Goal: Information Seeking & Learning: Find specific fact

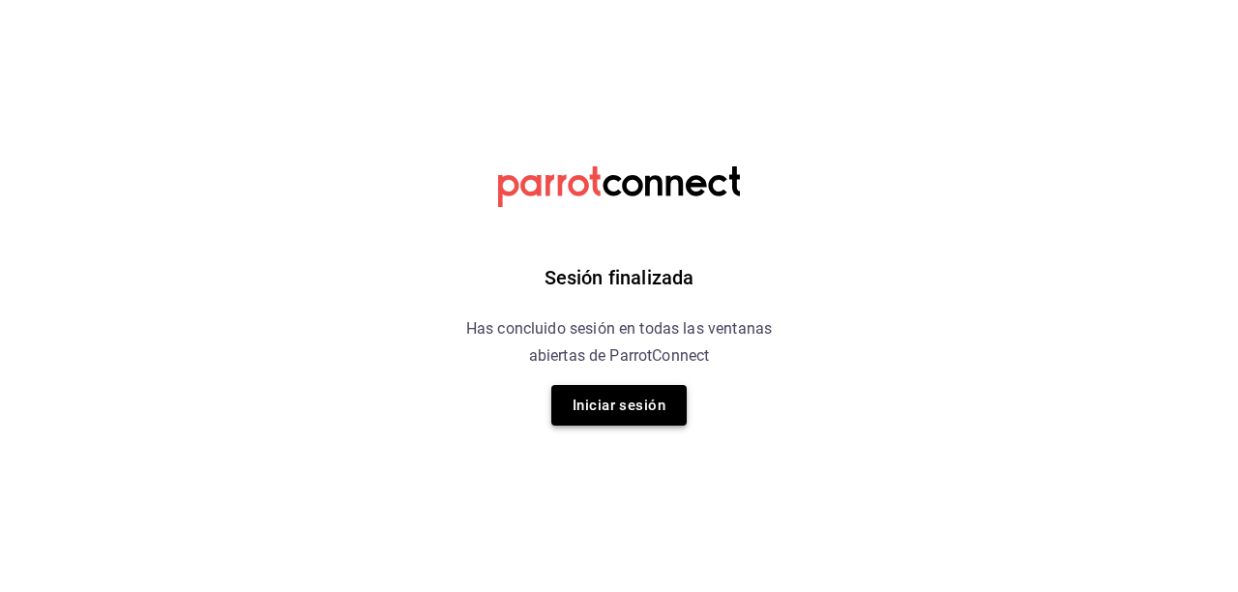
click at [646, 398] on button "Iniciar sesión" at bounding box center [619, 405] width 135 height 41
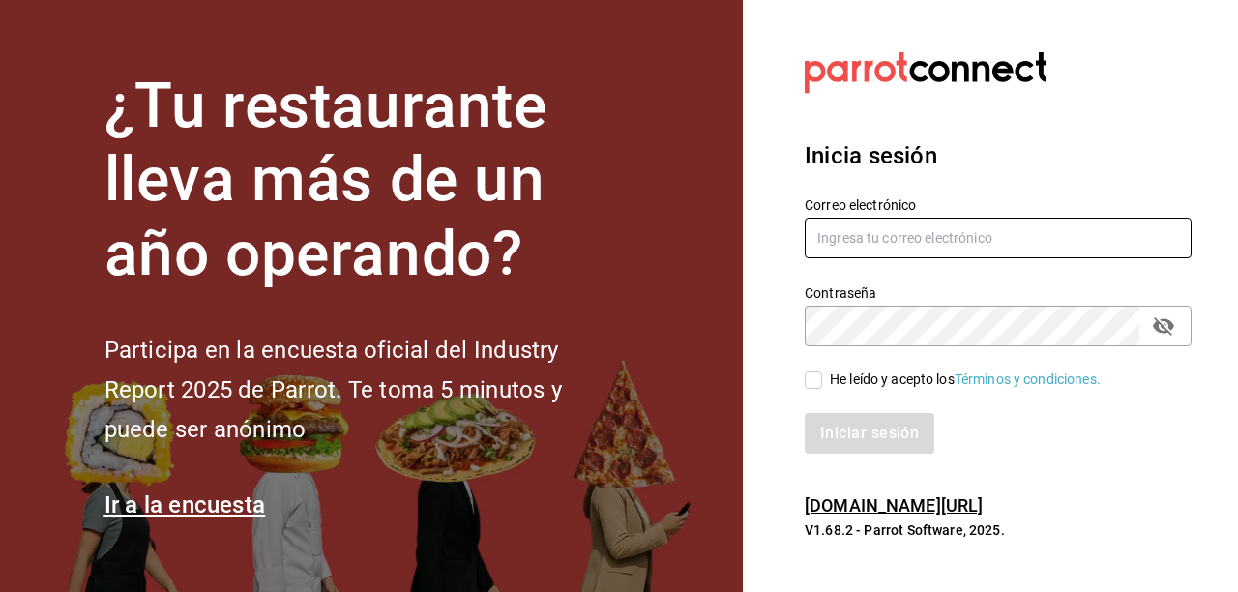
type input "comecongula@outlook.es"
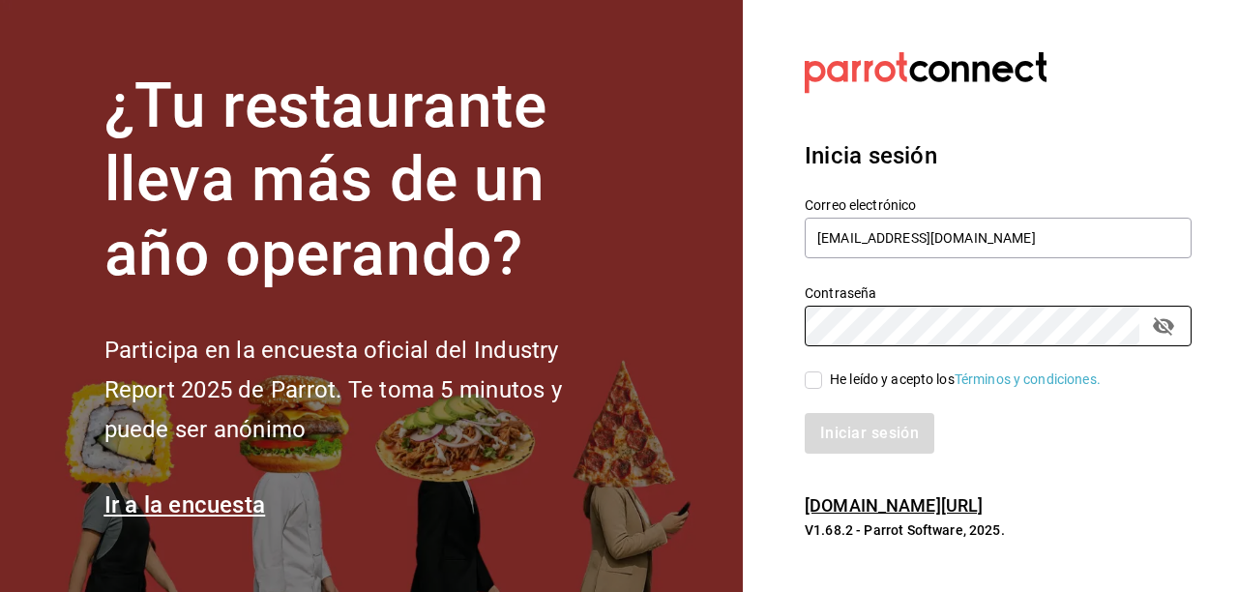
click at [815, 381] on input "He leído y acepto los Términos y condiciones." at bounding box center [813, 380] width 17 height 17
checkbox input "true"
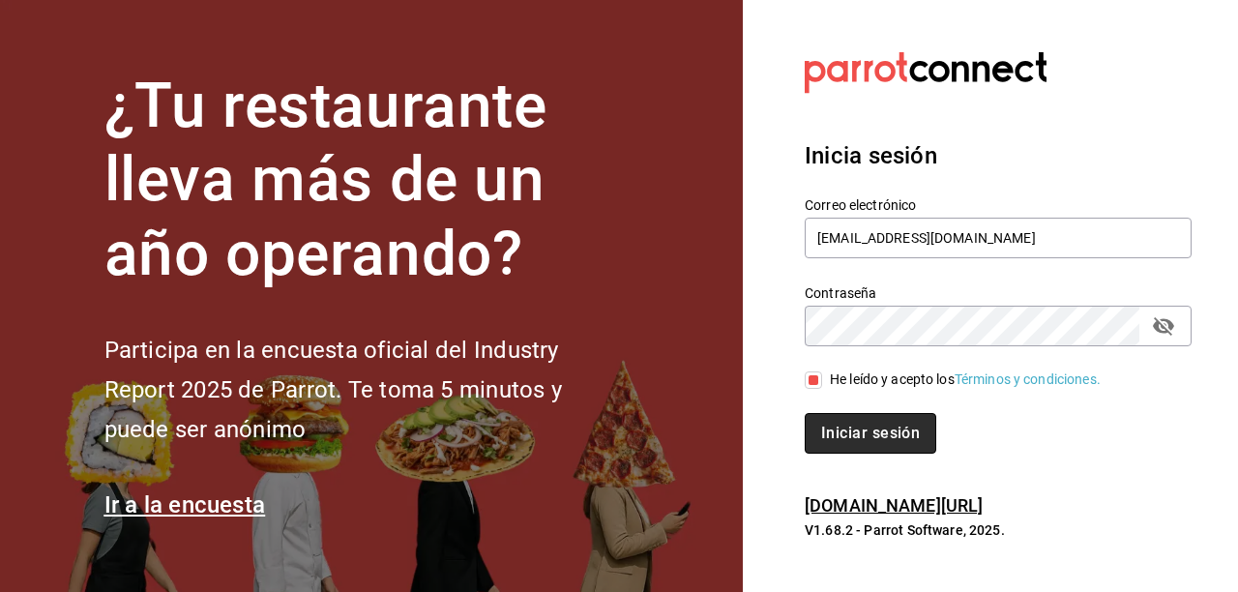
click at [834, 417] on button "Iniciar sesión" at bounding box center [871, 433] width 132 height 41
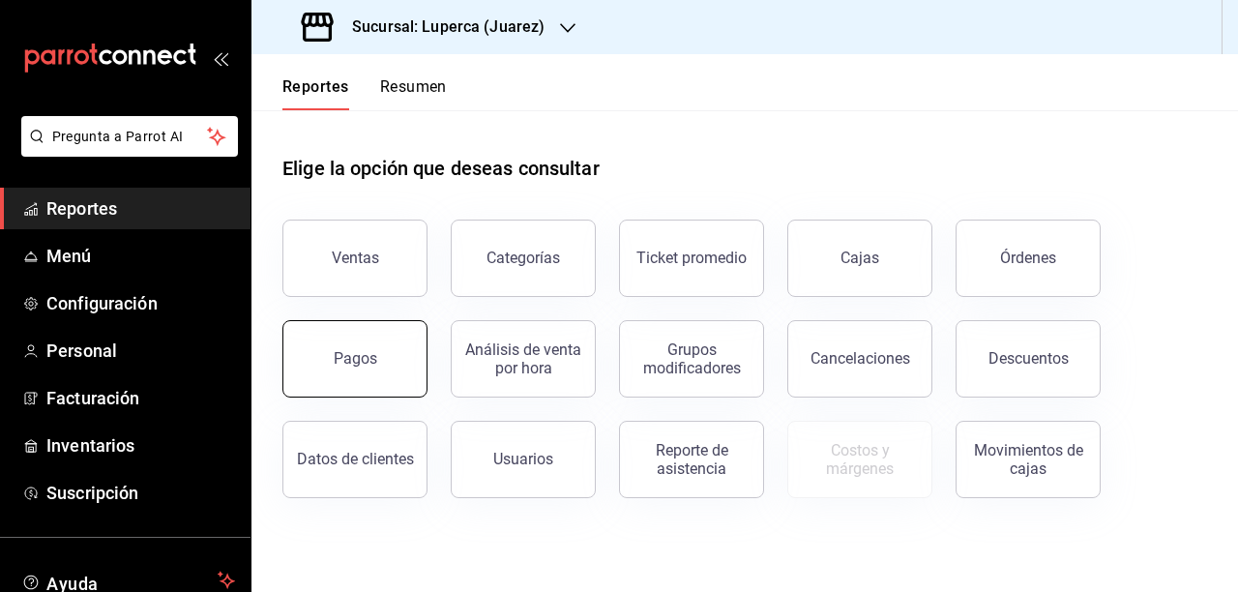
click at [313, 363] on button "Pagos" at bounding box center [355, 358] width 145 height 77
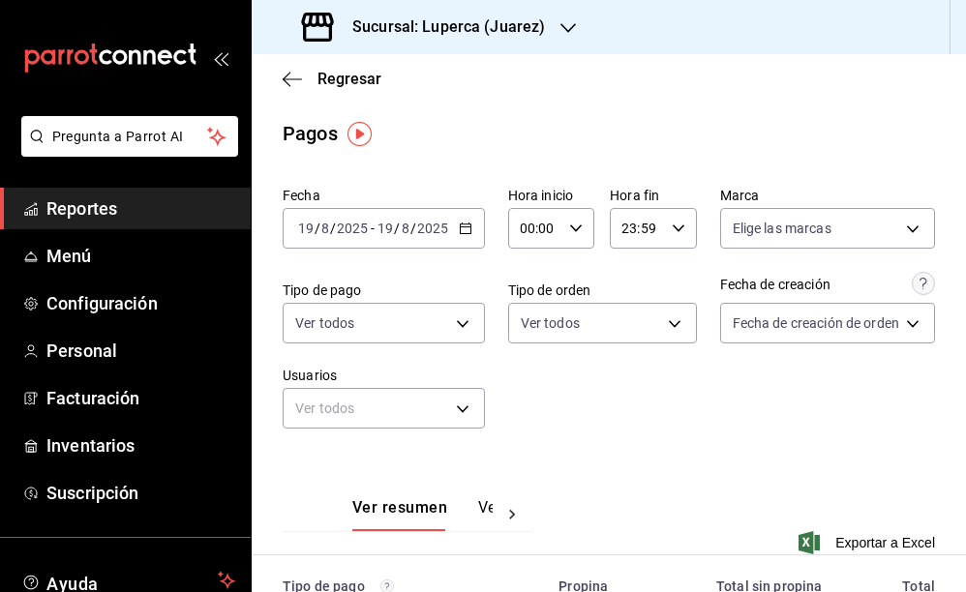
click at [494, 32] on h3 "Sucursal: Luperca (Juarez)" at bounding box center [441, 26] width 208 height 23
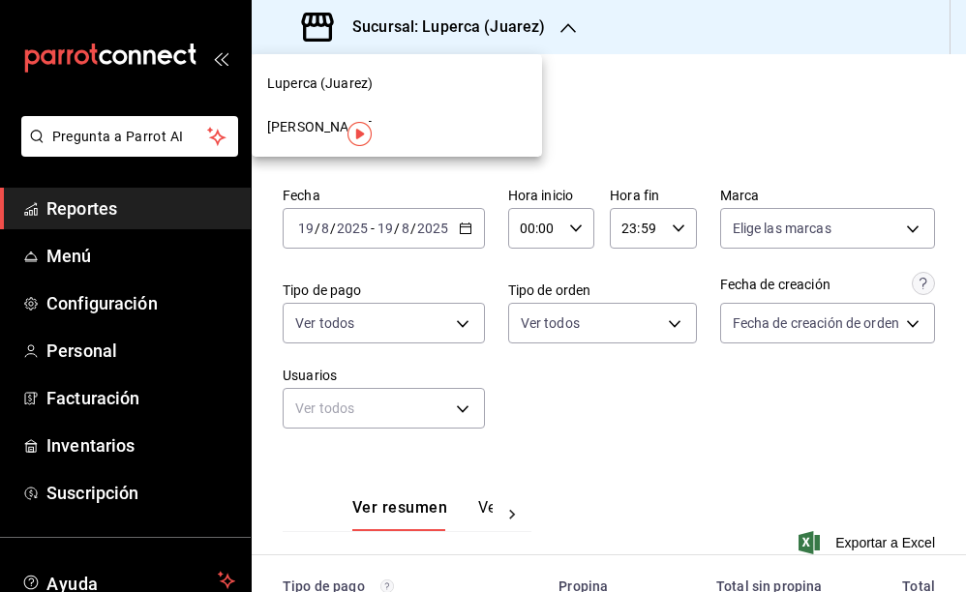
click at [418, 121] on div "Gula Gomez Morin" at bounding box center [396, 127] width 259 height 20
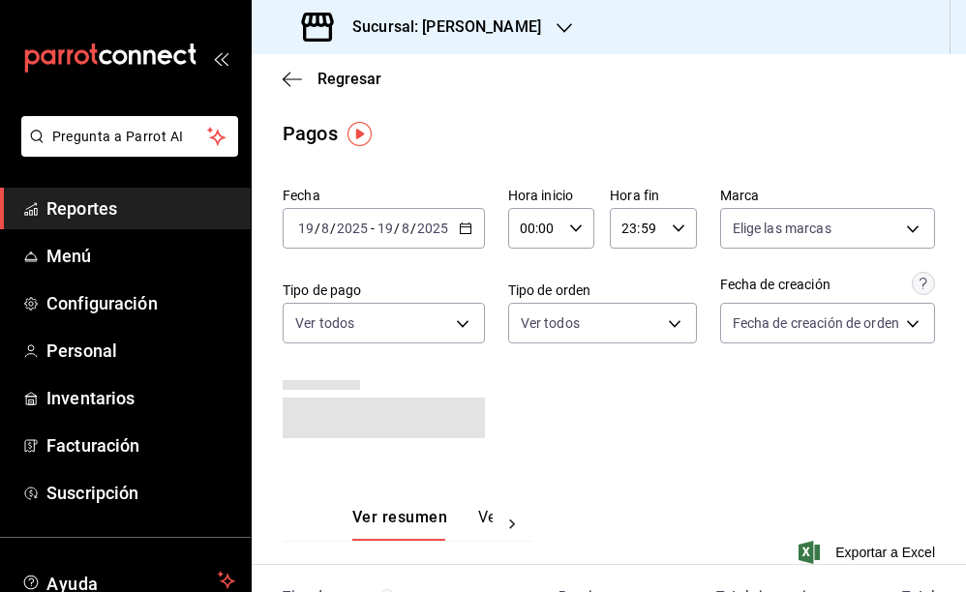
click at [473, 228] on div "2025-08-19 19 / 8 / 2025 - 2025-08-19 19 / 8 / 2025" at bounding box center [384, 228] width 202 height 41
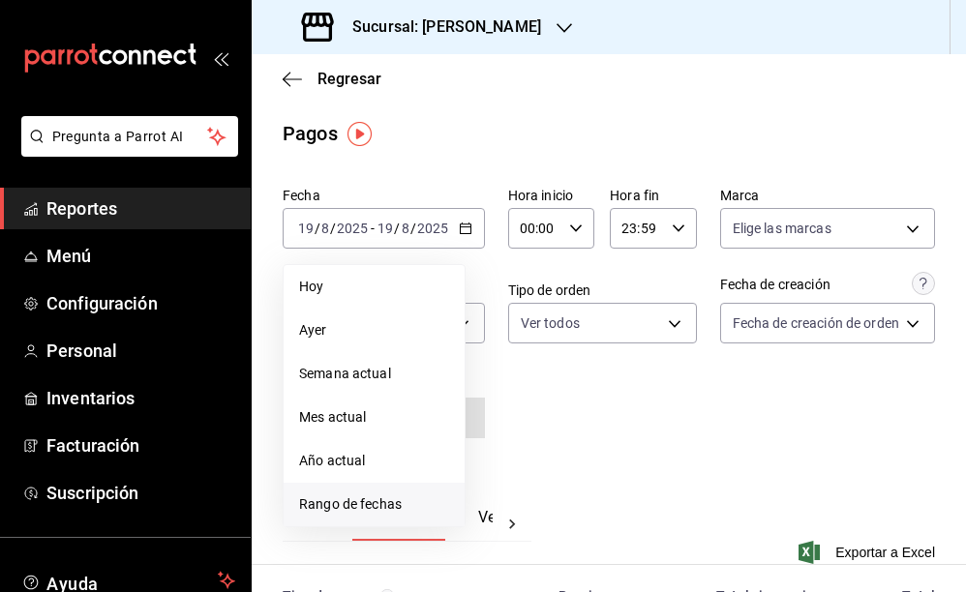
click at [342, 508] on span "Rango de fechas" at bounding box center [374, 504] width 150 height 20
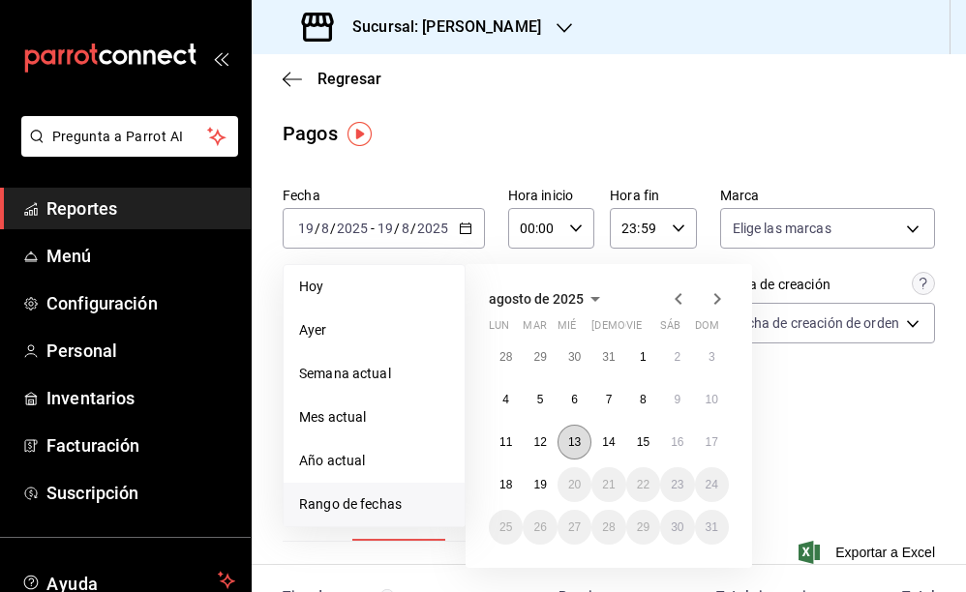
click at [575, 435] on abbr "13" at bounding box center [574, 442] width 13 height 14
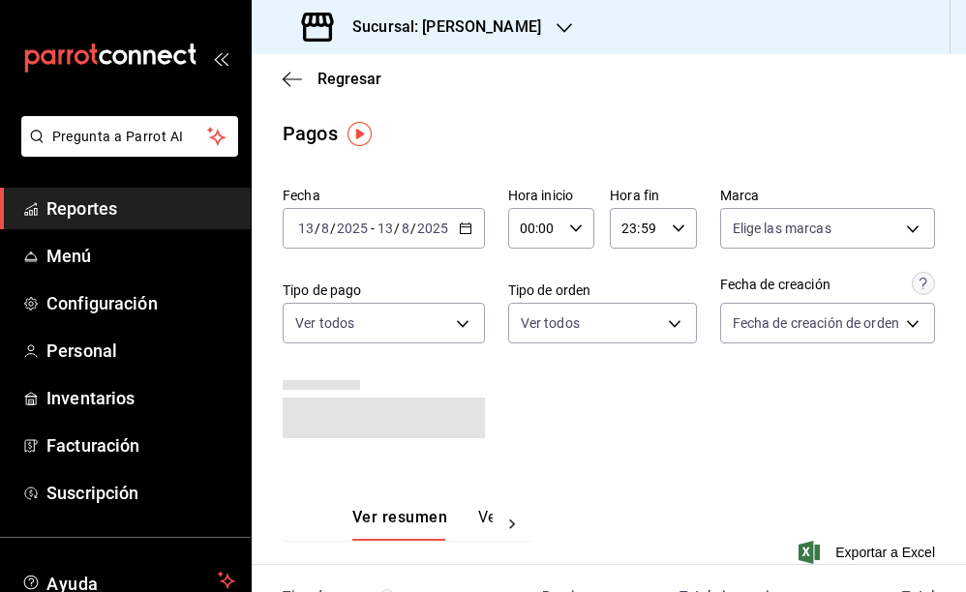
click at [657, 421] on div "Fecha 2025-08-13 13 / 8 / 2025 - 2025-08-13 13 / 8 / 2025 Hora inicio 00:00 Hor…" at bounding box center [609, 320] width 652 height 283
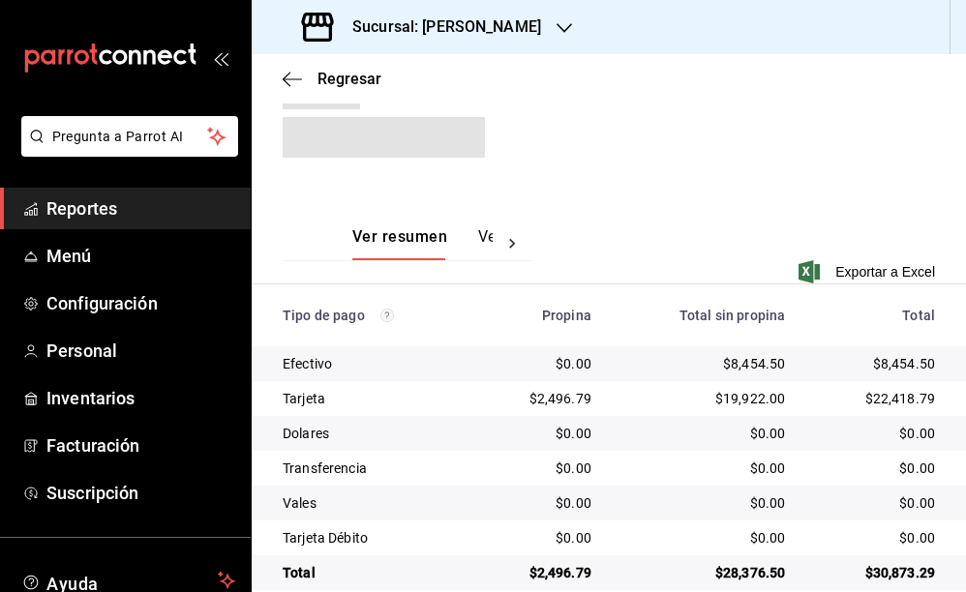
scroll to position [305, 0]
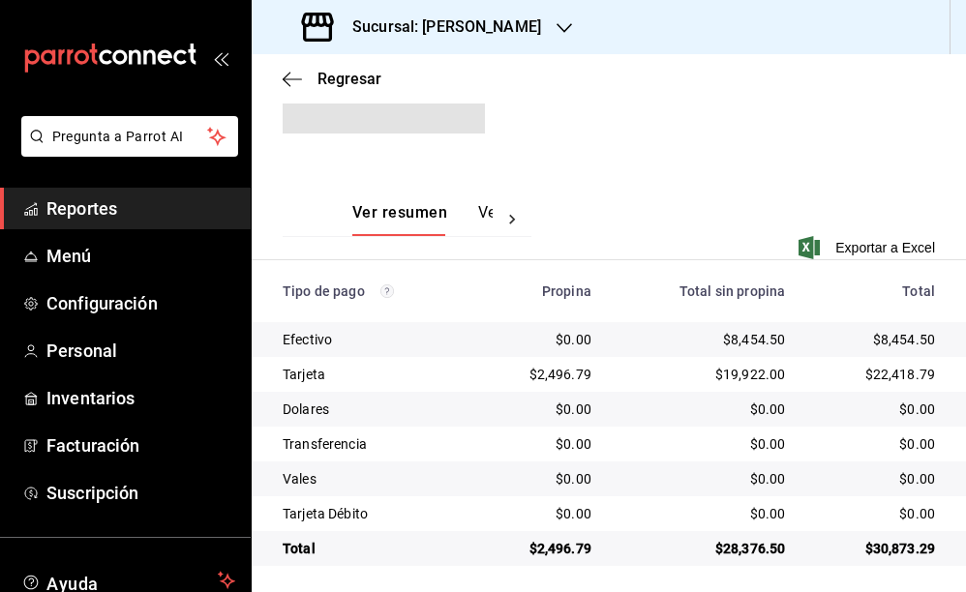
click at [755, 336] on div "$8,454.50" at bounding box center [703, 339] width 163 height 19
copy div "8,454.50"
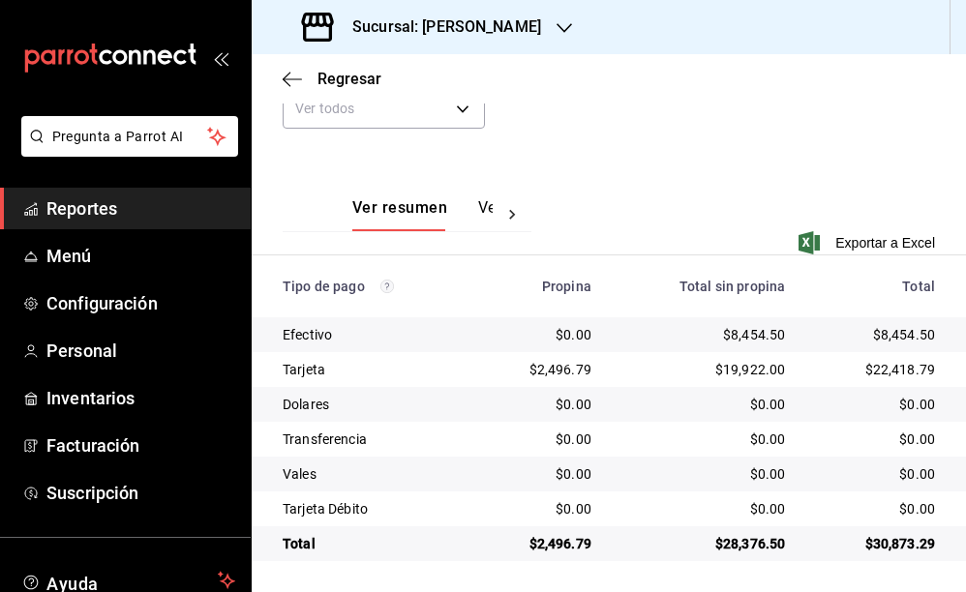
click at [745, 372] on div "$19,922.00" at bounding box center [703, 369] width 163 height 19
copy div "19,922.00"
click at [560, 374] on div "$2,496.79" at bounding box center [541, 369] width 101 height 19
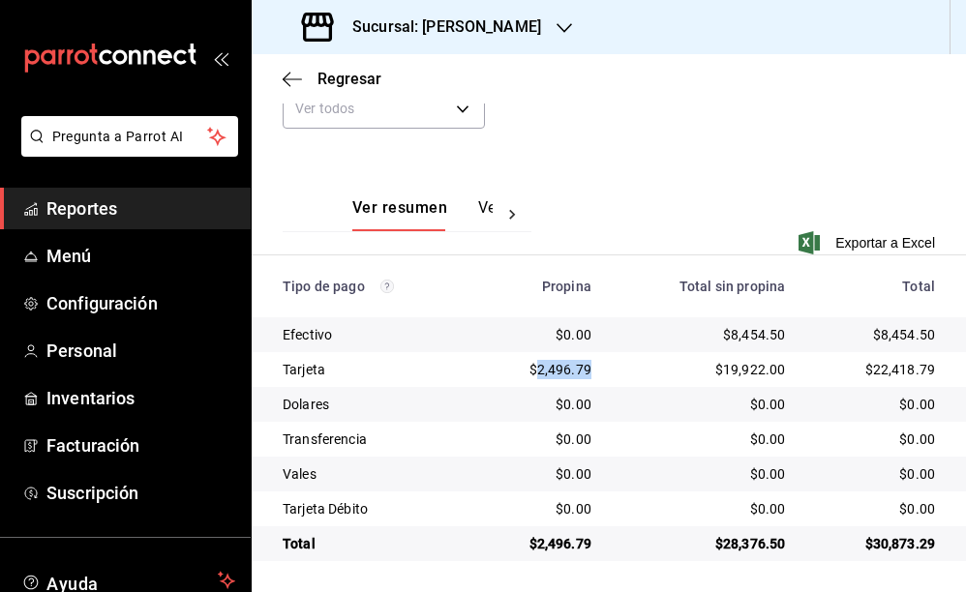
copy div "2,496.79"
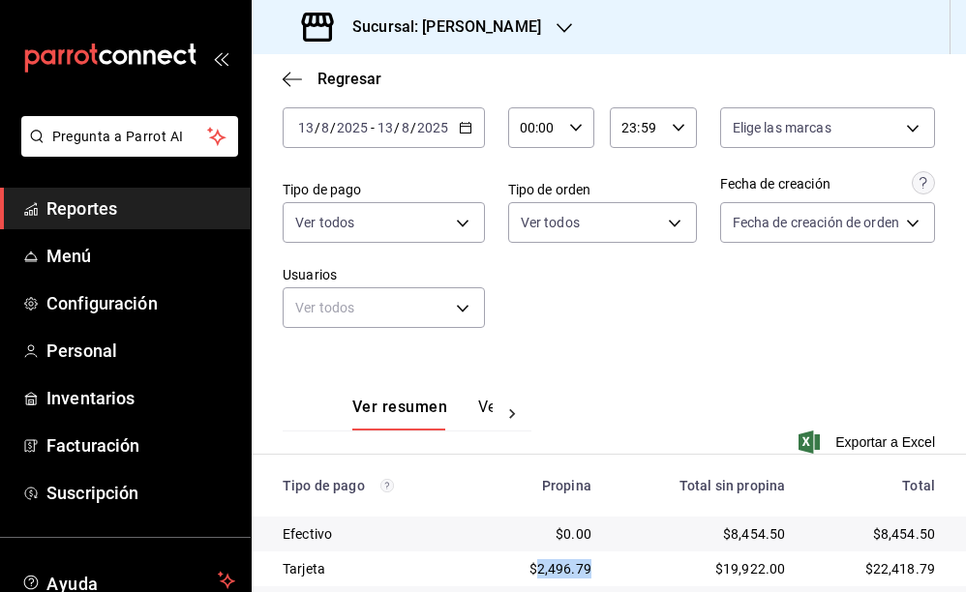
click at [462, 122] on icon "button" at bounding box center [466, 128] width 14 height 14
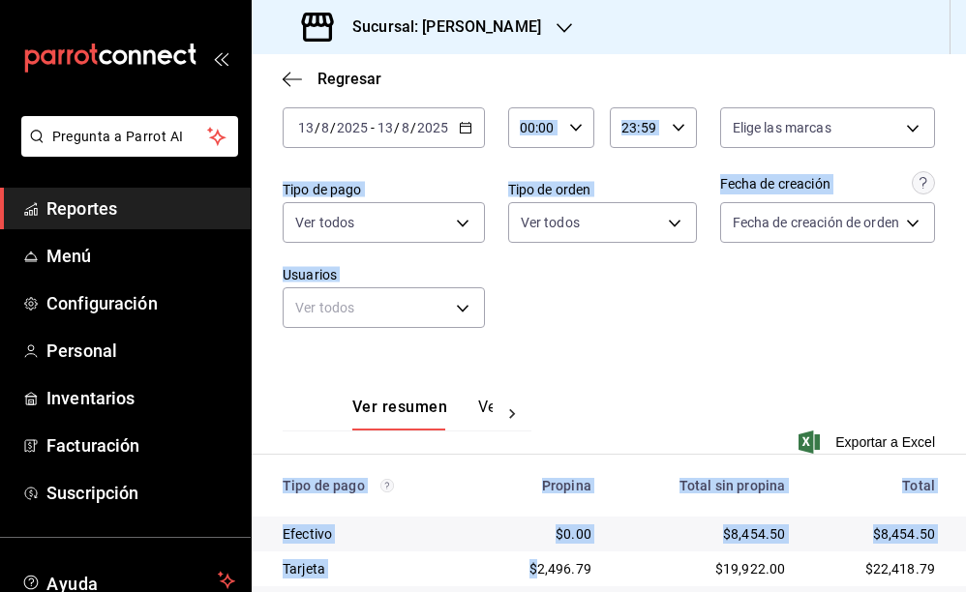
click at [465, 128] on icon "button" at bounding box center [466, 128] width 14 height 14
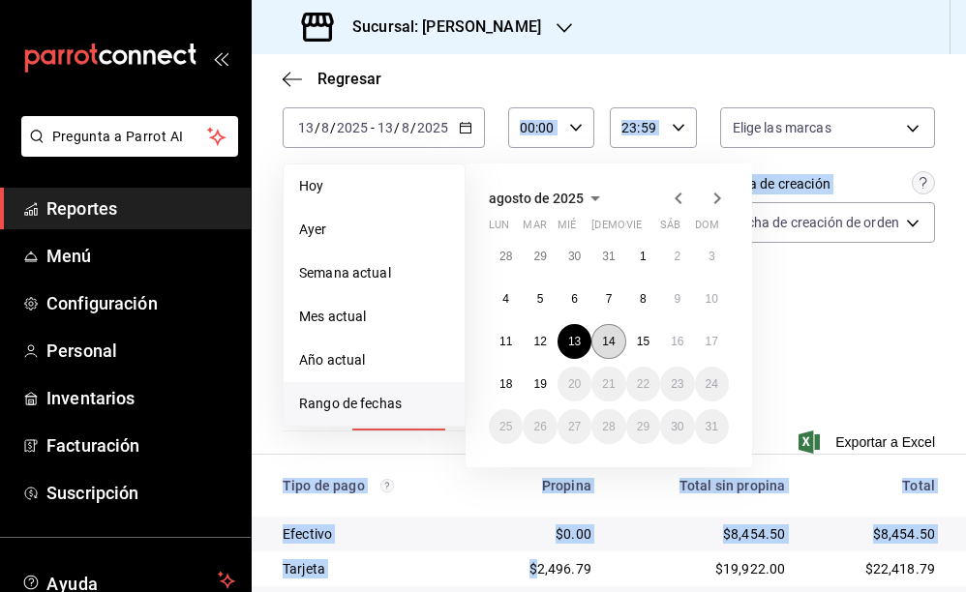
click at [614, 339] on abbr "14" at bounding box center [608, 342] width 13 height 14
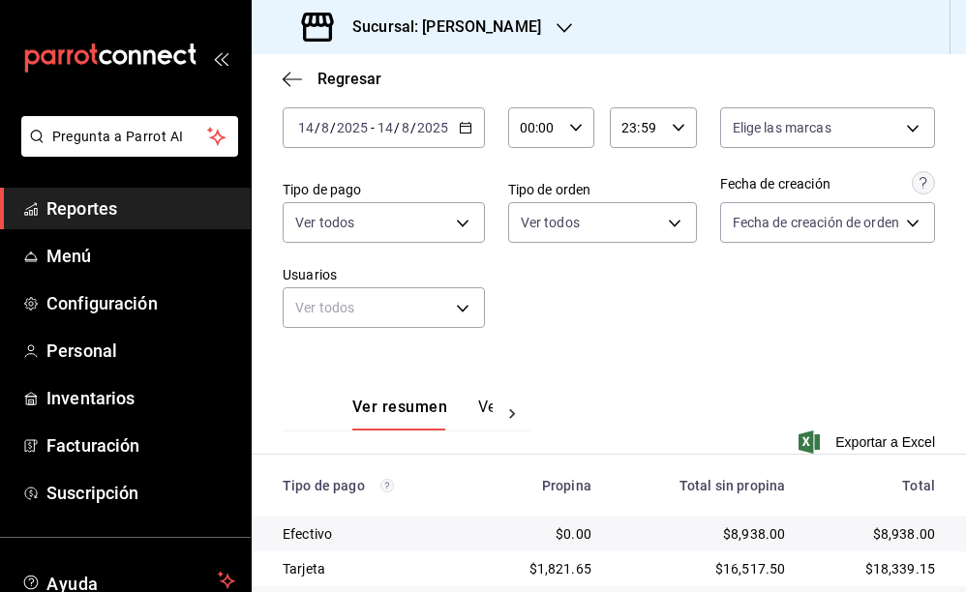
click at [637, 339] on div "Fecha [DATE] [DATE] - [DATE] [DATE] Hora inicio 00:00 Hora inicio Hora fin 23:5…" at bounding box center [609, 214] width 652 height 273
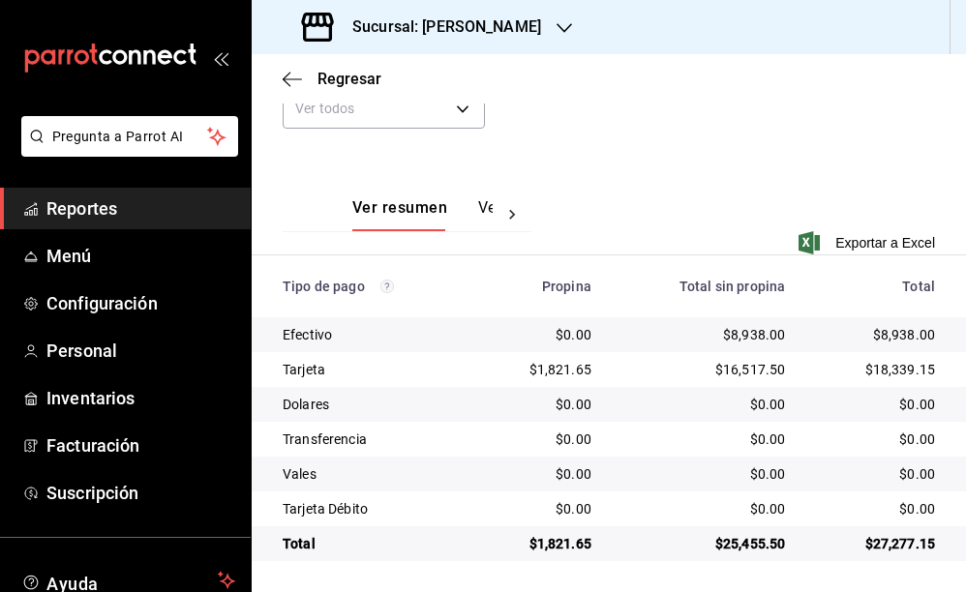
scroll to position [300, 0]
click at [748, 340] on div "$8,938.00" at bounding box center [703, 334] width 163 height 19
copy div "8,938.00"
click at [749, 367] on div "$16,517.50" at bounding box center [703, 369] width 163 height 19
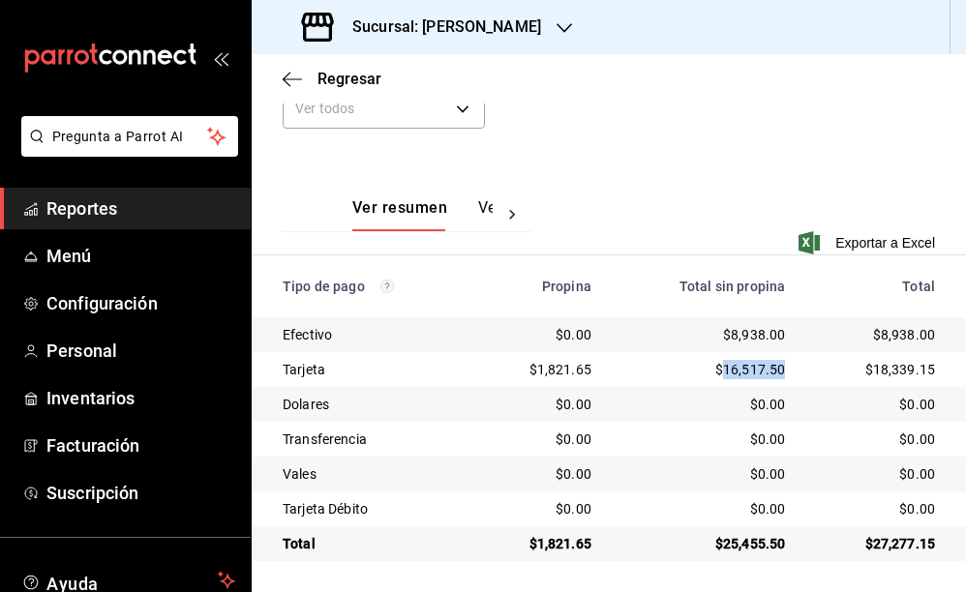
click at [749, 367] on div "$16,517.50" at bounding box center [703, 369] width 163 height 19
copy div "16,517.50"
click at [560, 369] on div "$1,821.65" at bounding box center [541, 369] width 101 height 19
copy div "1,821.65"
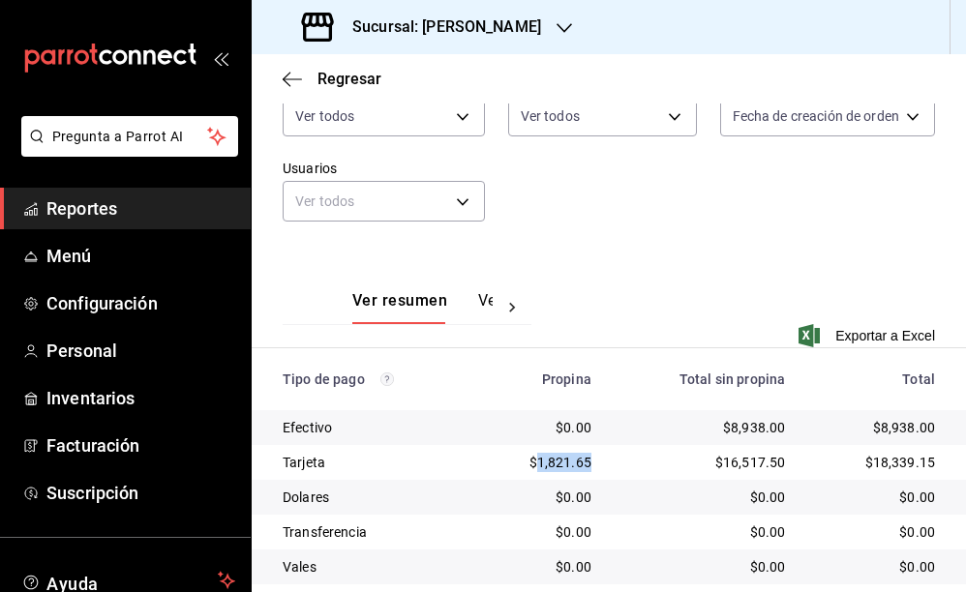
scroll to position [52, 0]
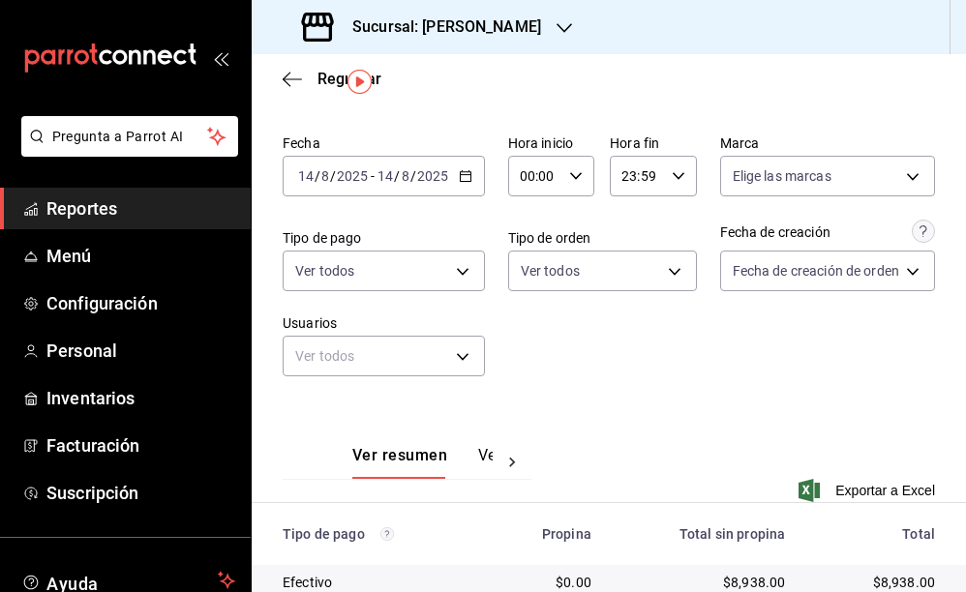
click at [471, 177] on div "2025-08-14 14 / 8 / 2025 - 2025-08-14 14 / 8 / 2025" at bounding box center [384, 176] width 202 height 41
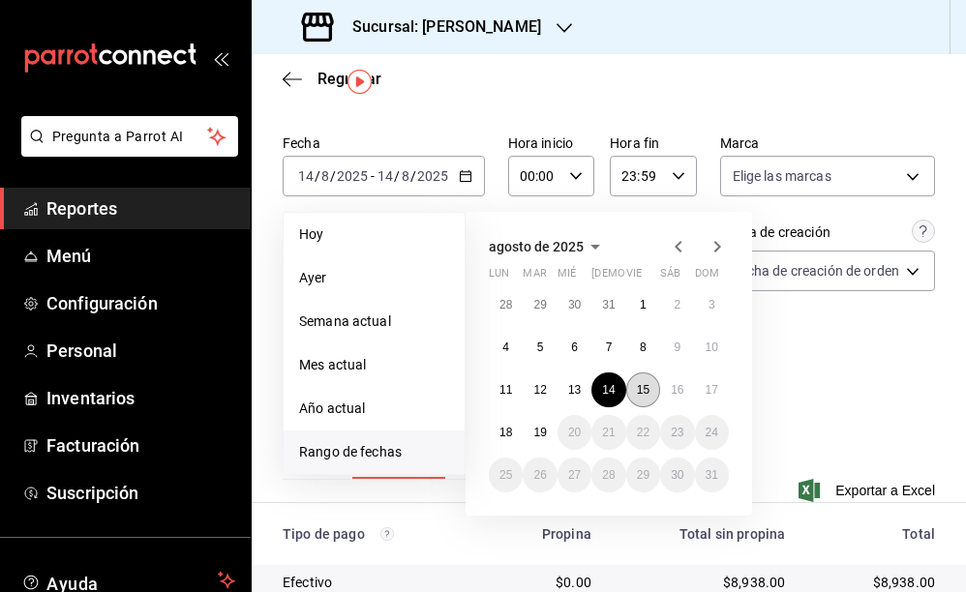
click at [641, 378] on button "15" at bounding box center [643, 390] width 34 height 35
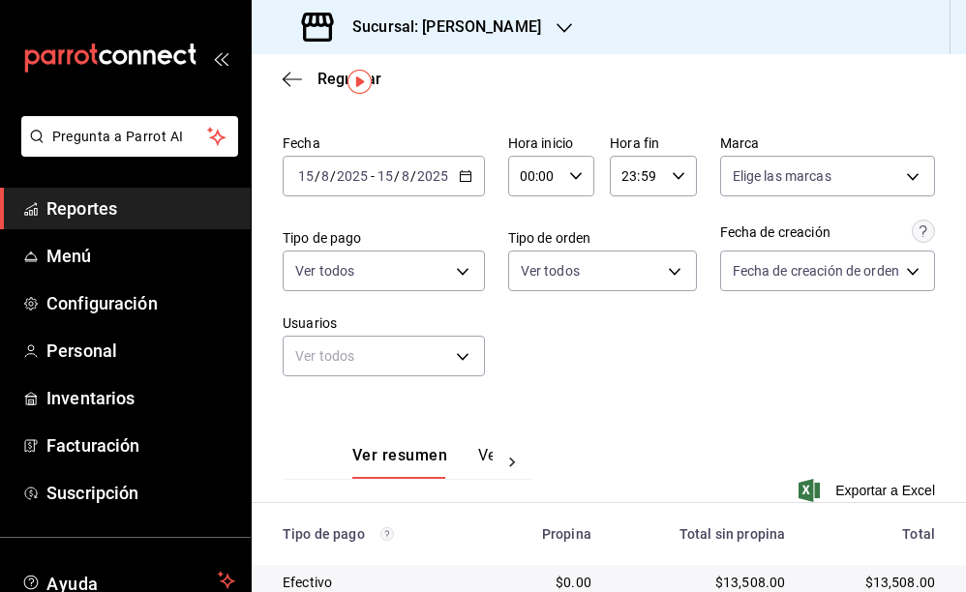
click at [723, 388] on div "Fecha 2025-08-15 15 / 8 / 2025 - 2025-08-15 15 / 8 / 2025 Hora inicio 00:00 Hor…" at bounding box center [609, 263] width 652 height 273
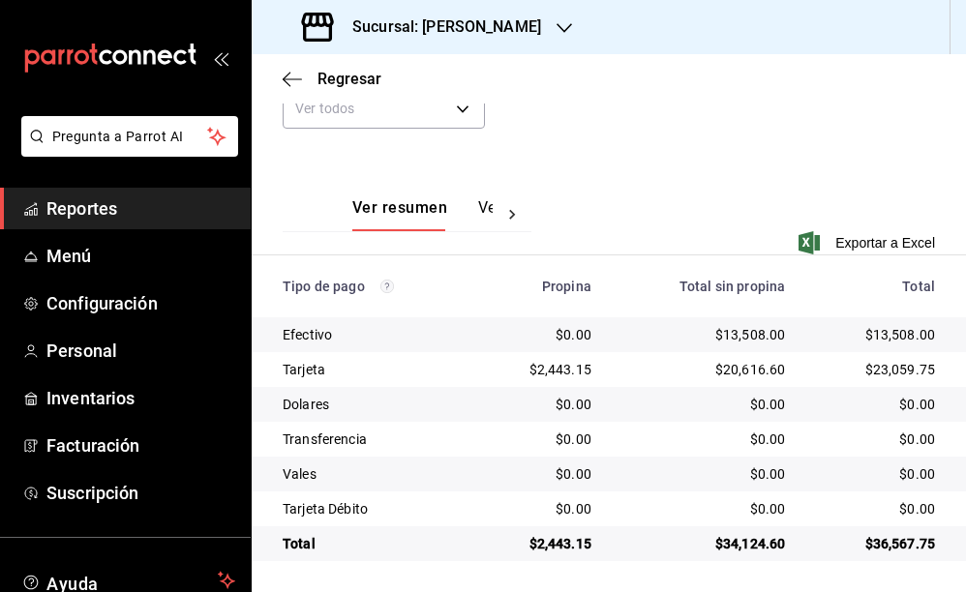
scroll to position [300, 0]
click at [753, 334] on div "$13,508.00" at bounding box center [703, 334] width 163 height 19
copy div "13,508.00"
click at [740, 367] on div "$20,616.60" at bounding box center [703, 369] width 163 height 19
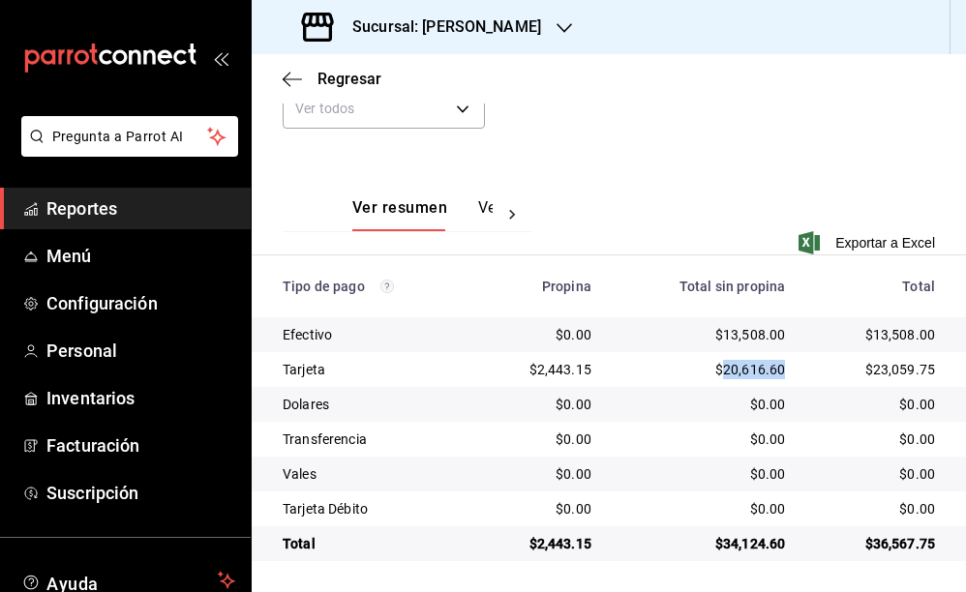
click at [740, 367] on div "$20,616.60" at bounding box center [703, 369] width 163 height 19
copy div "20,616.60"
click at [568, 365] on div "$2,443.15" at bounding box center [541, 369] width 101 height 19
copy div "2,443.15"
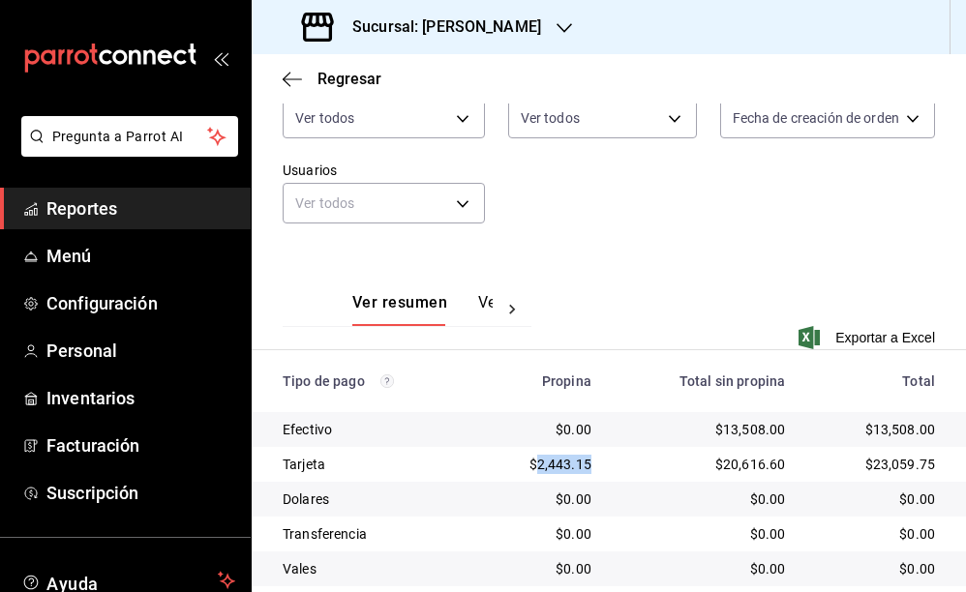
scroll to position [104, 0]
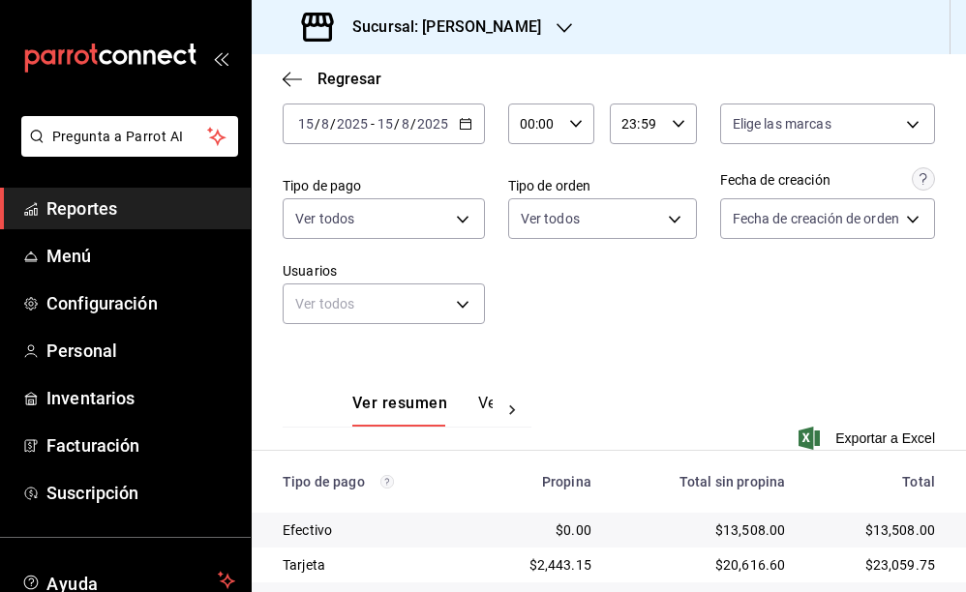
click at [473, 121] on div "2025-08-15 15 / 8 / 2025 - 2025-08-15 15 / 8 / 2025" at bounding box center [384, 124] width 202 height 41
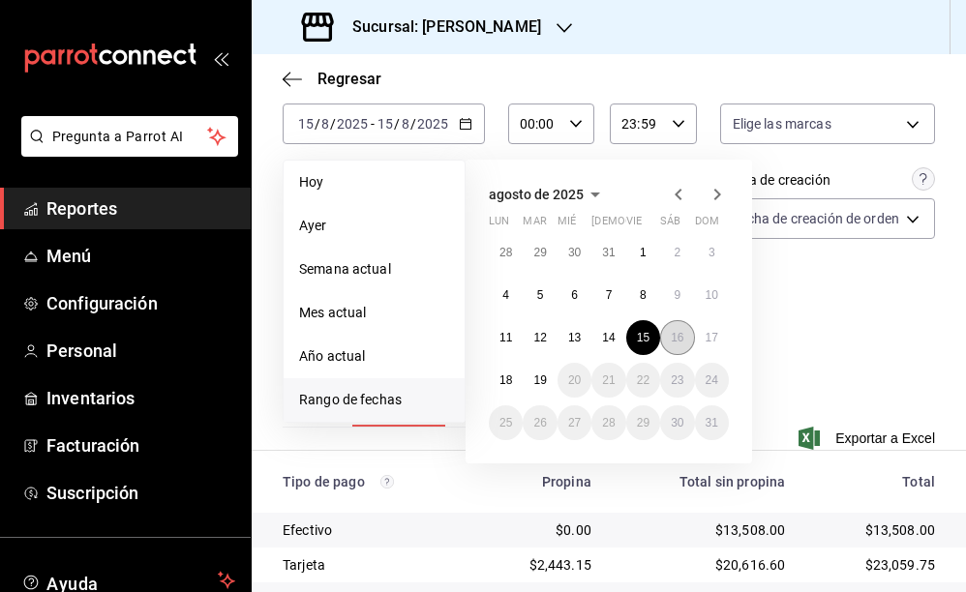
click at [675, 326] on button "16" at bounding box center [677, 337] width 34 height 35
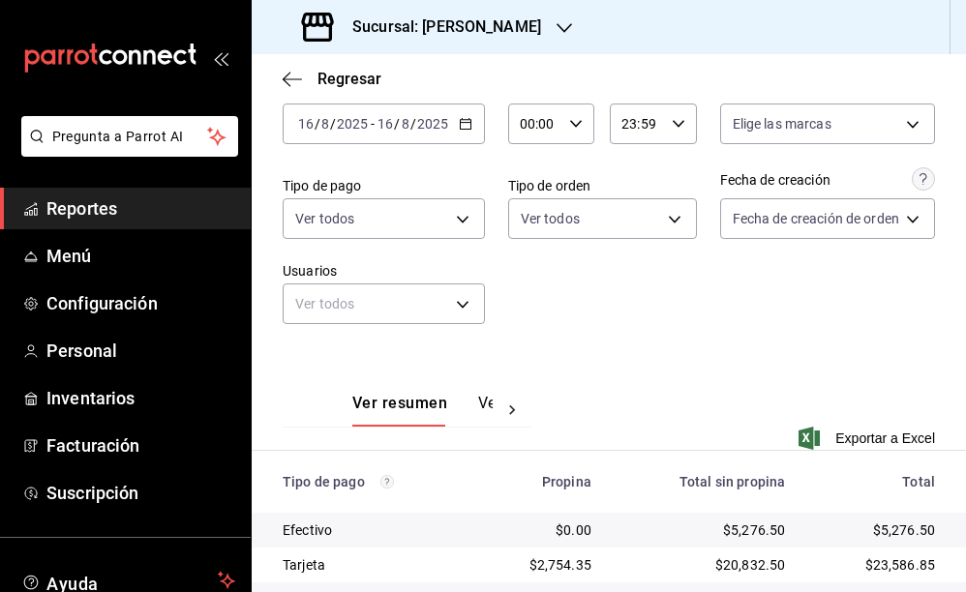
click at [675, 326] on div "Fecha 2025-08-16 16 / 8 / 2025 - 2025-08-16 16 / 8 / 2025 Hora inicio 00:00 Hor…" at bounding box center [609, 211] width 652 height 273
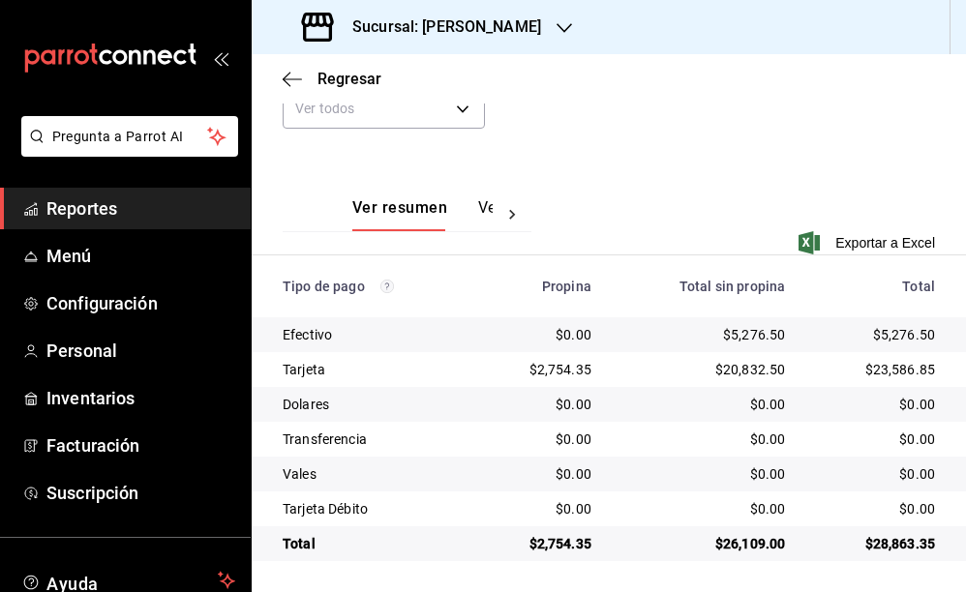
scroll to position [300, 0]
click at [759, 336] on div "$5,276.50" at bounding box center [703, 334] width 163 height 19
click at [734, 331] on div "$5,276.50" at bounding box center [703, 334] width 163 height 19
click at [749, 332] on div "$5,276.50" at bounding box center [703, 334] width 163 height 19
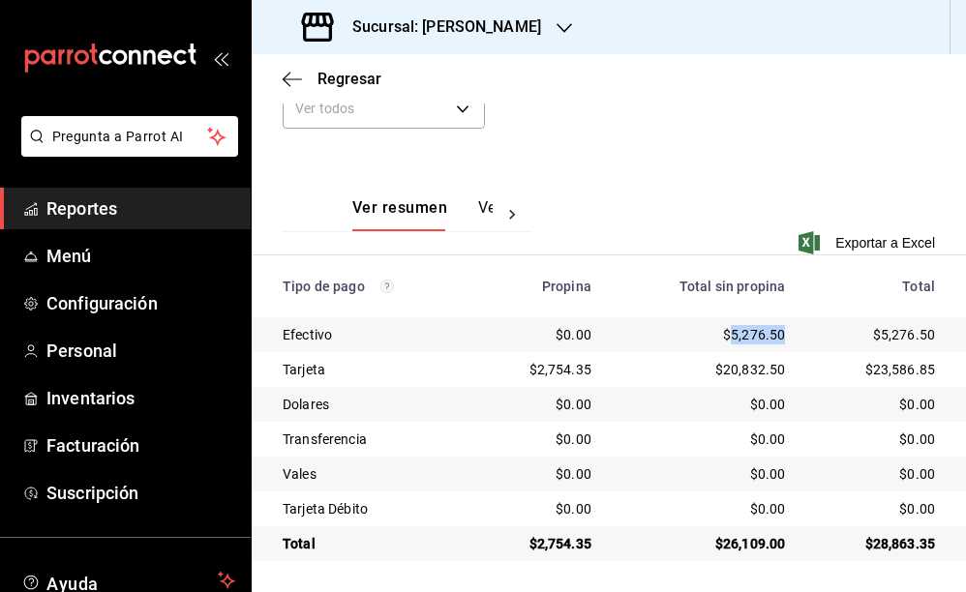
click at [749, 332] on div "$5,276.50" at bounding box center [703, 334] width 163 height 19
copy div "5,276.50"
click at [747, 369] on div "$20,832.50" at bounding box center [703, 369] width 163 height 19
click at [557, 365] on div "$2,754.35" at bounding box center [541, 369] width 101 height 19
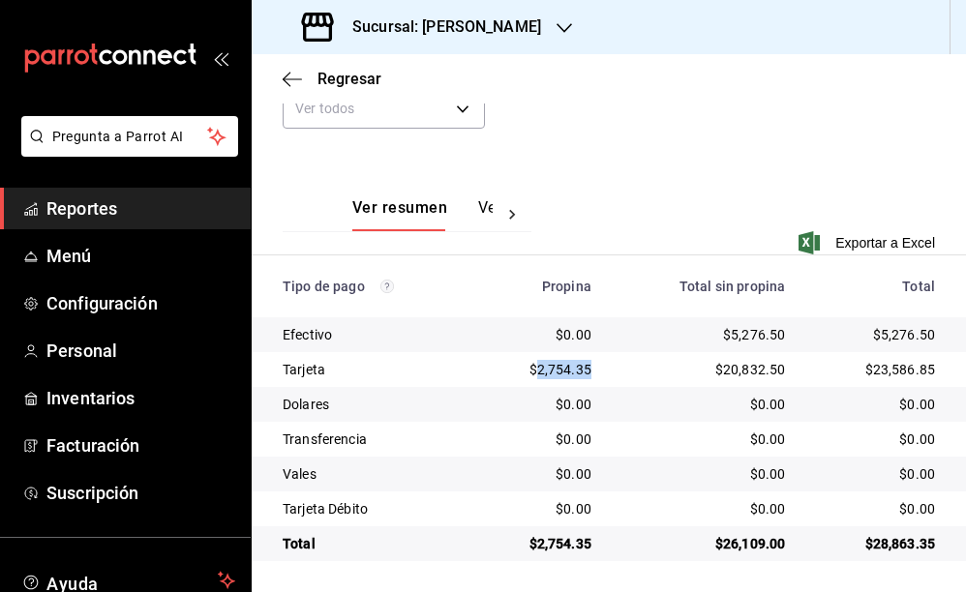
click at [557, 365] on div "$2,754.35" at bounding box center [541, 369] width 101 height 19
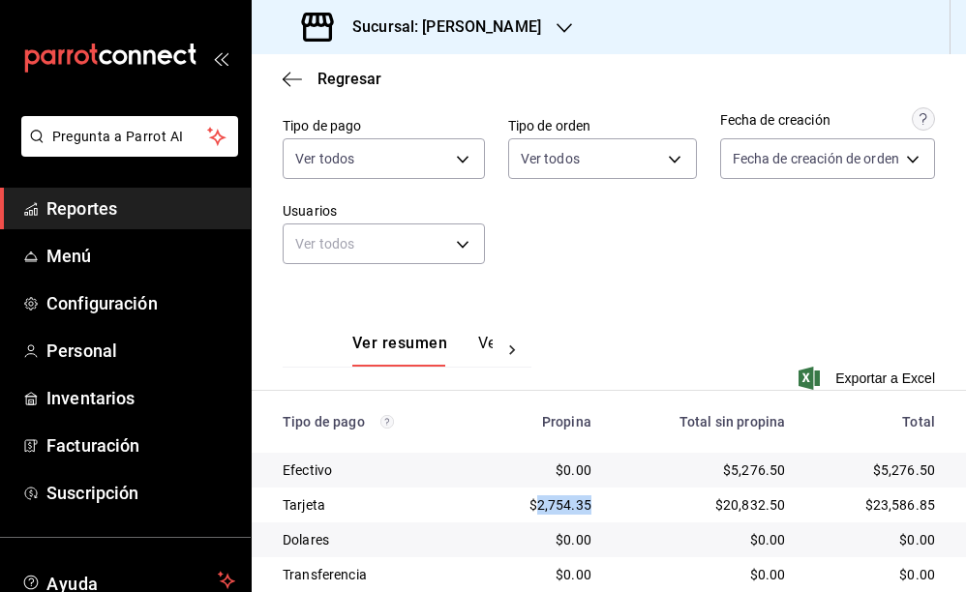
scroll to position [11, 0]
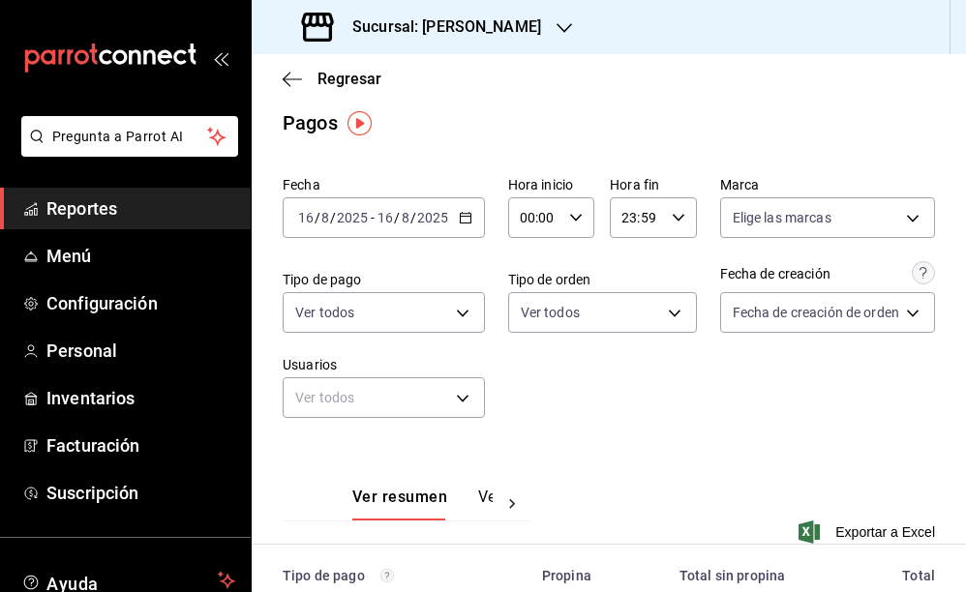
click at [476, 224] on div "2025-08-16 16 / 8 / 2025 - 2025-08-16 16 / 8 / 2025" at bounding box center [384, 217] width 202 height 41
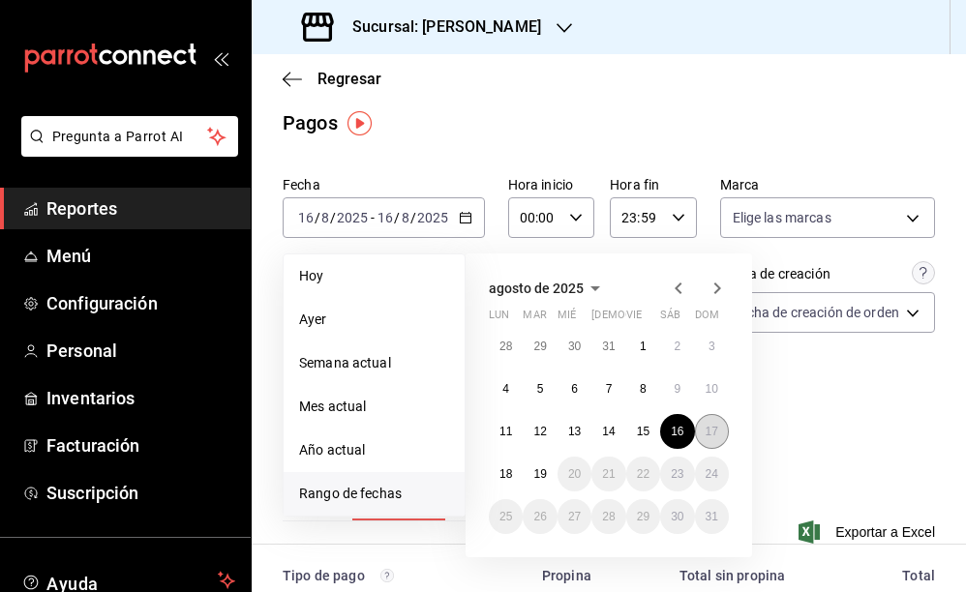
click at [723, 431] on button "17" at bounding box center [712, 431] width 34 height 35
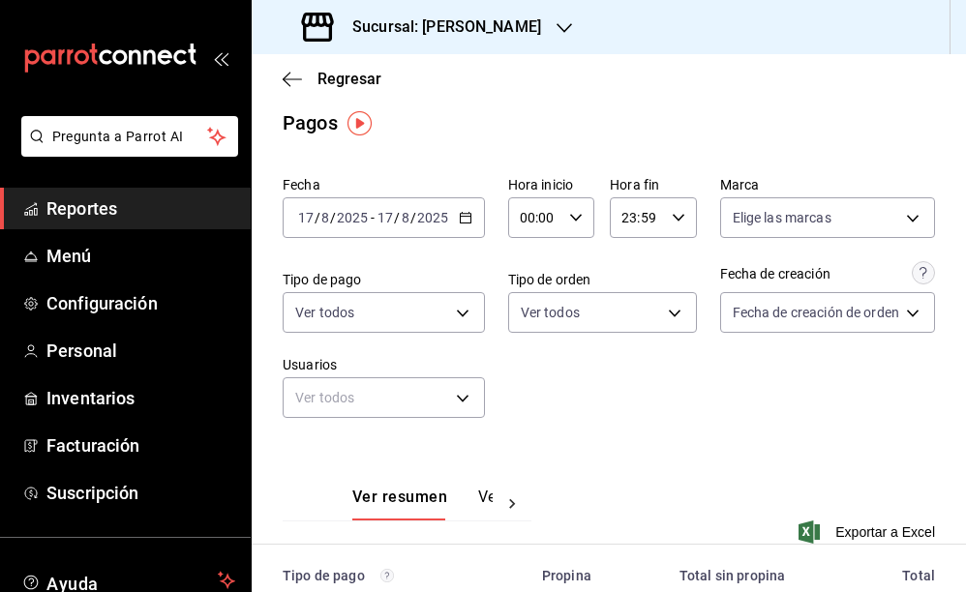
click at [723, 431] on div "Fecha 2025-08-17 17 / 8 / 2025 - 2025-08-17 17 / 8 / 2025 Hora inicio 00:00 Hor…" at bounding box center [609, 304] width 652 height 273
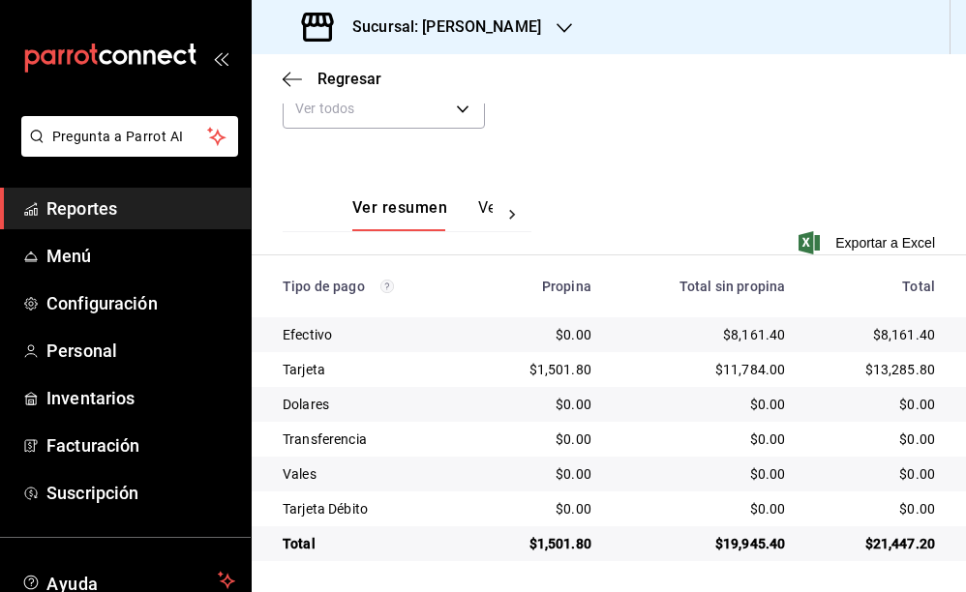
scroll to position [300, 0]
click at [753, 335] on div "$8,161.40" at bounding box center [703, 334] width 163 height 19
click at [752, 372] on div "$11,784.00" at bounding box center [703, 369] width 163 height 19
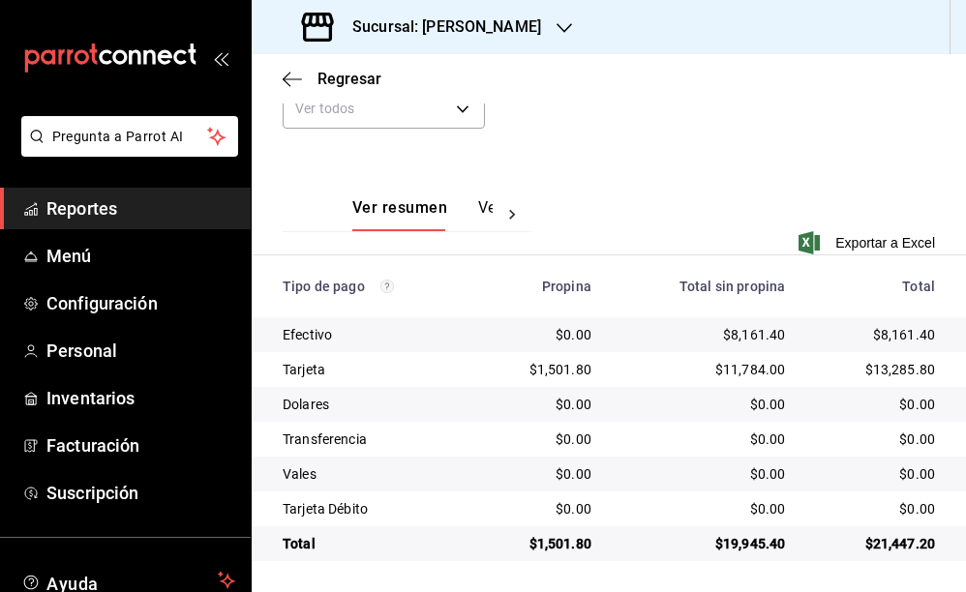
click at [554, 371] on div "$1,501.80" at bounding box center [541, 369] width 101 height 19
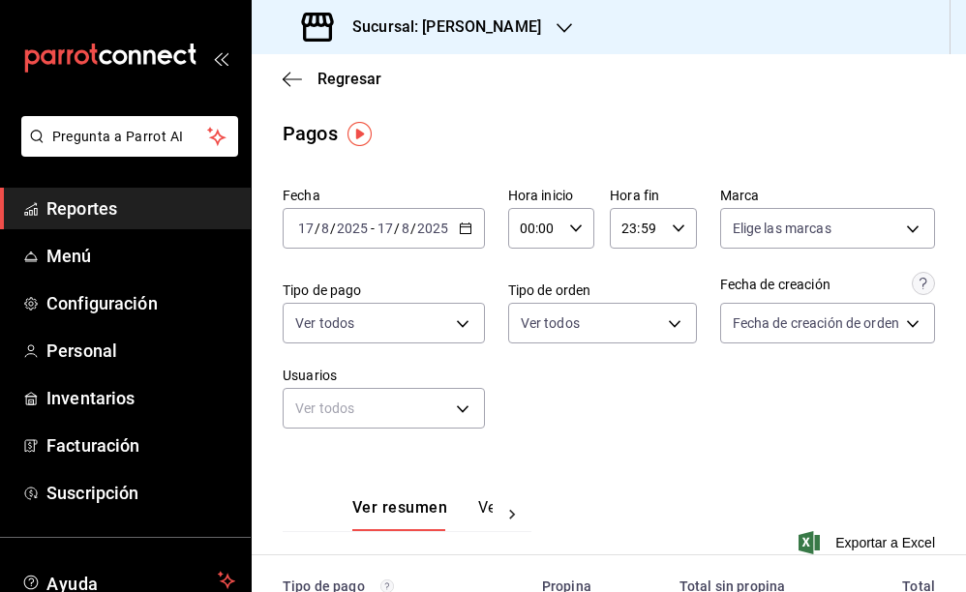
scroll to position [0, 0]
click at [467, 231] on icon "button" at bounding box center [466, 229] width 14 height 14
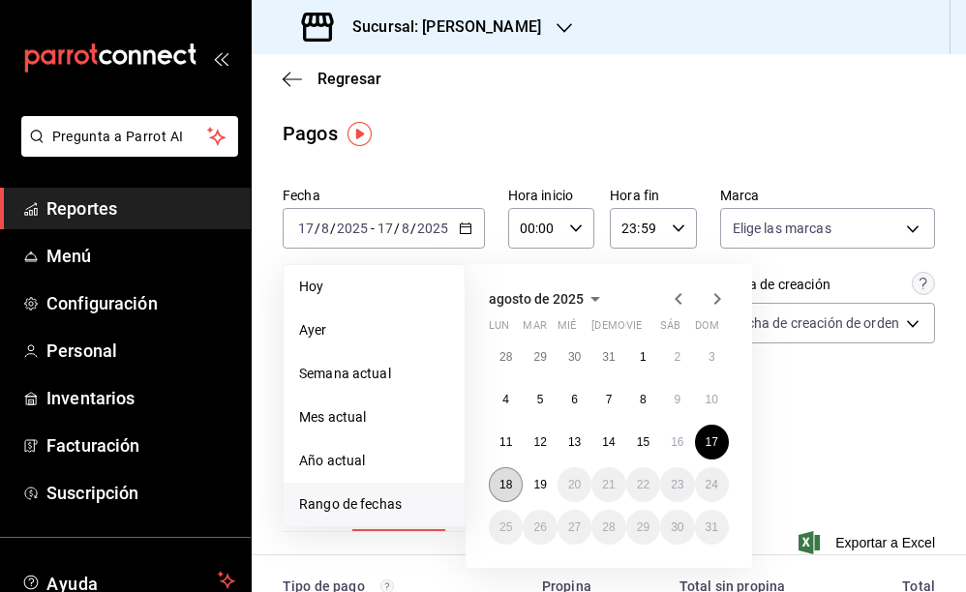
click at [513, 481] on button "18" at bounding box center [506, 484] width 34 height 35
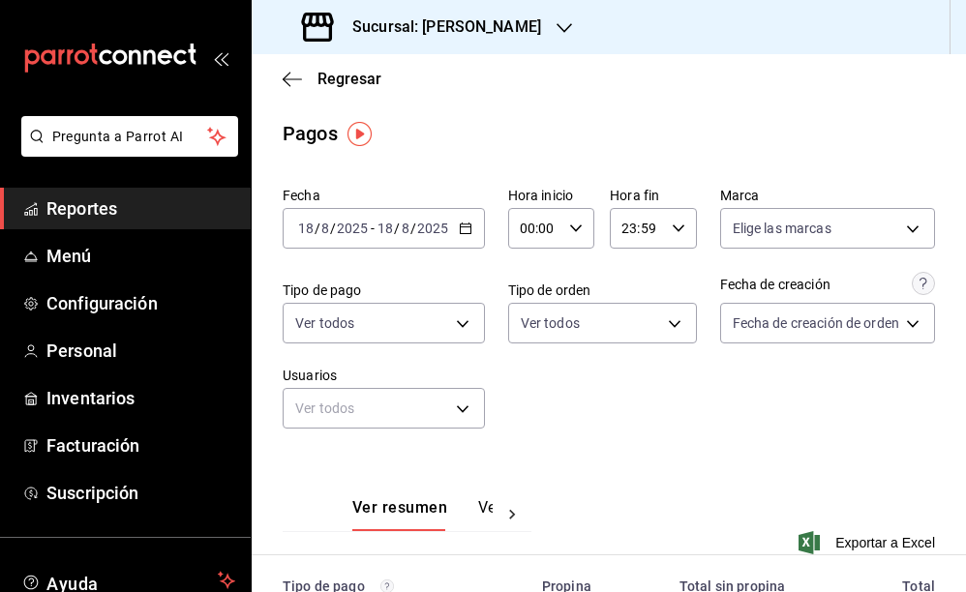
click at [637, 470] on div "Ver resumen Ver pagos Exportar a Excel" at bounding box center [609, 515] width 714 height 126
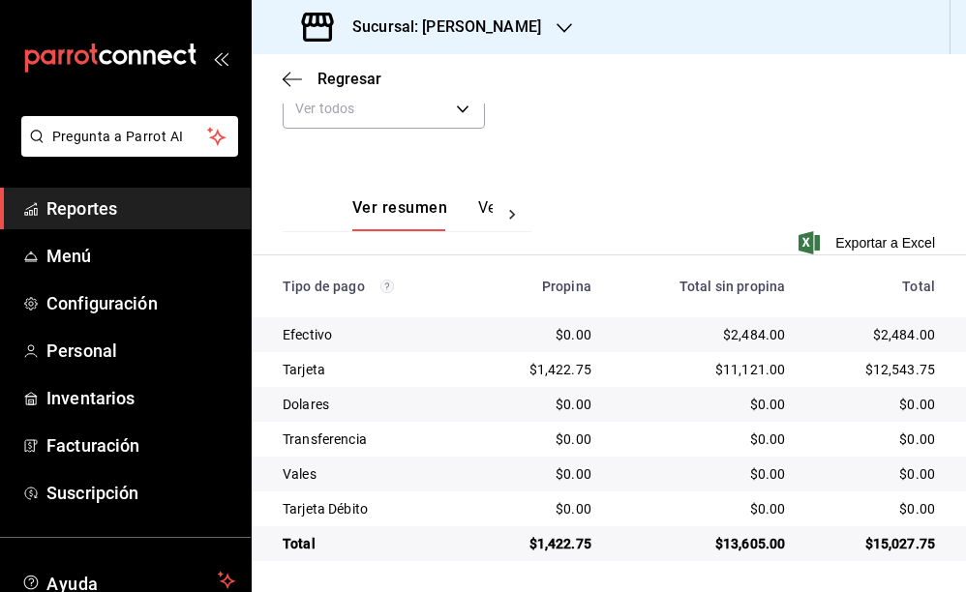
scroll to position [300, 0]
click at [757, 330] on div "$2,484.00" at bounding box center [703, 334] width 163 height 19
click at [744, 371] on div "$11,121.00" at bounding box center [703, 369] width 163 height 19
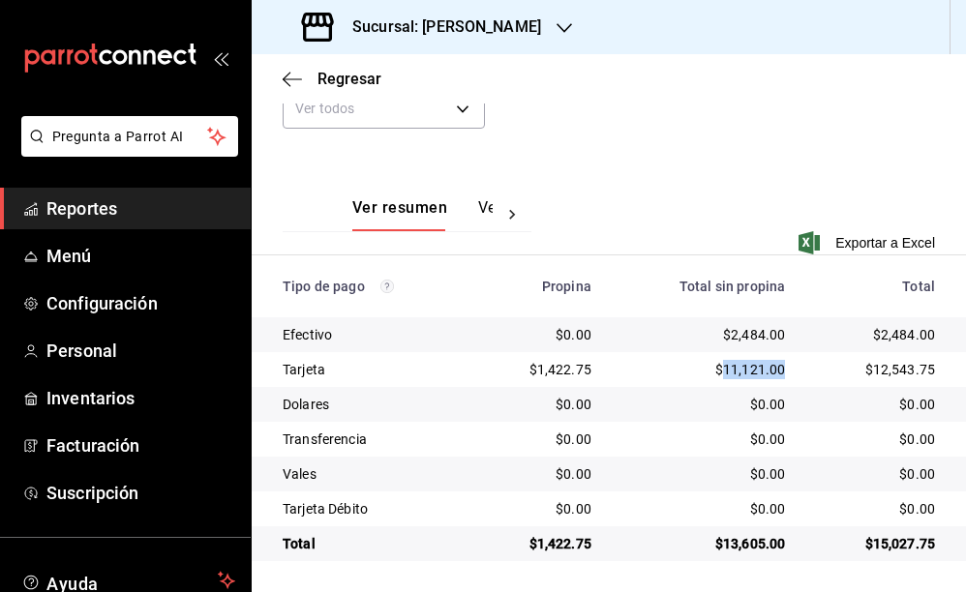
click at [561, 371] on div "$1,422.75" at bounding box center [541, 369] width 101 height 19
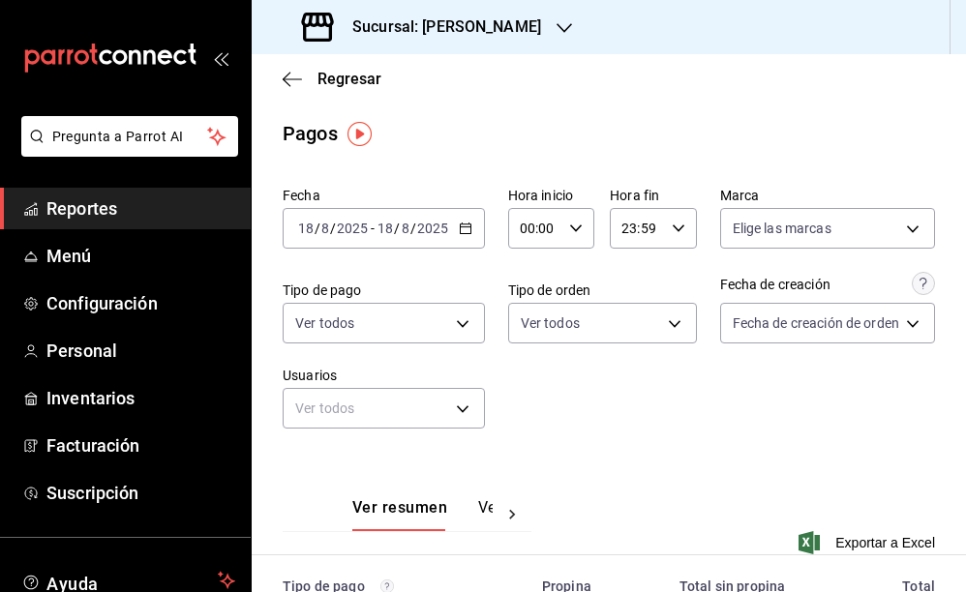
scroll to position [0, 0]
click at [466, 216] on div "2025-08-18 18 / 8 / 2025 - 2025-08-18 18 / 8 / 2025" at bounding box center [384, 228] width 202 height 41
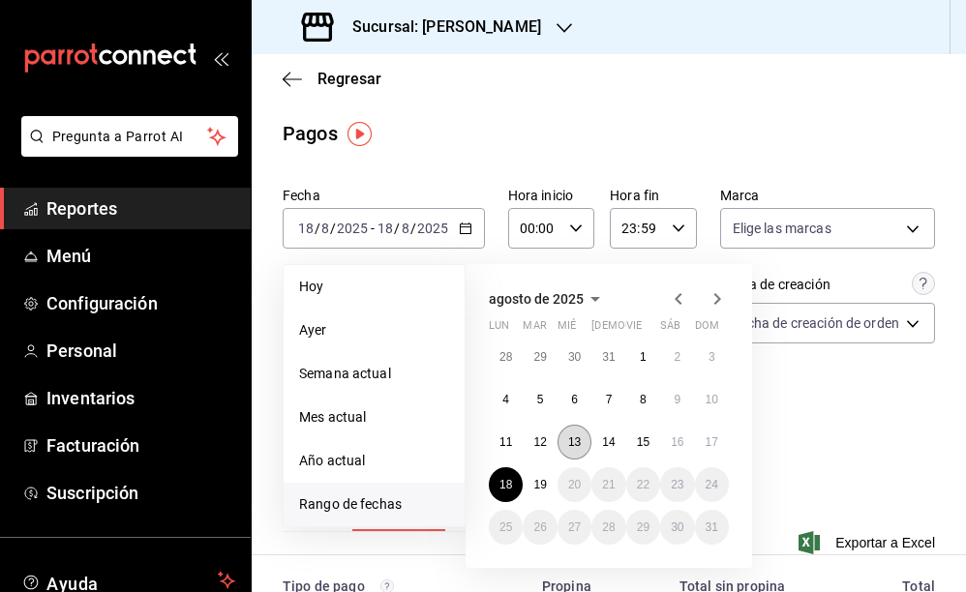
click at [573, 445] on abbr "13" at bounding box center [574, 442] width 13 height 14
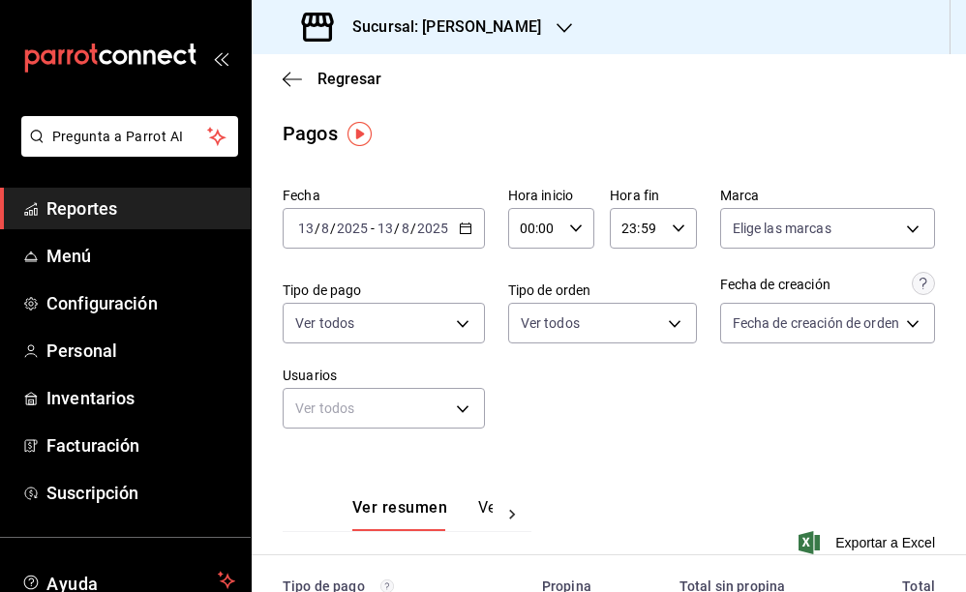
click at [573, 445] on div "Fecha 2025-08-13 13 / 8 / 2025 - 2025-08-13 13 / 8 / 2025 Hora inicio 00:00 Hor…" at bounding box center [609, 315] width 652 height 273
click at [541, 33] on h3 "Sucursal: [PERSON_NAME]" at bounding box center [439, 26] width 204 height 23
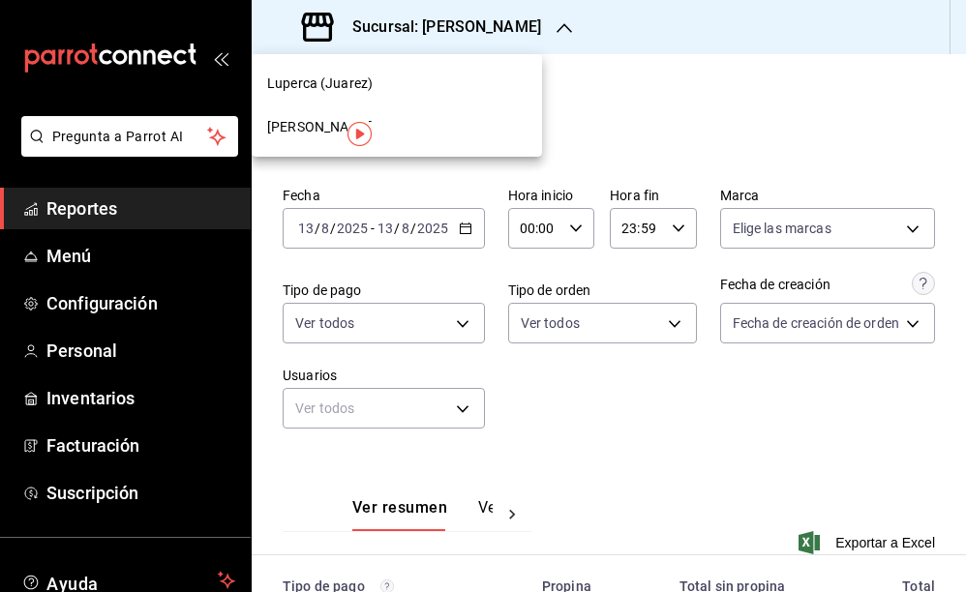
click at [415, 66] on div "Luperca (Juarez)" at bounding box center [397, 84] width 290 height 44
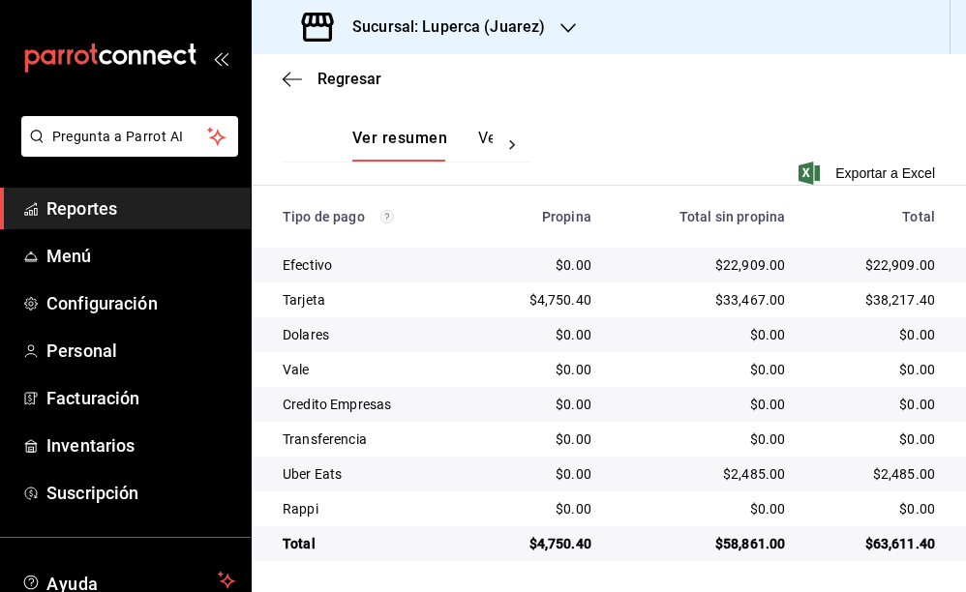
scroll to position [370, 0]
click at [743, 265] on div "$22,909.00" at bounding box center [703, 264] width 163 height 19
click at [745, 300] on div "$33,467.00" at bounding box center [703, 299] width 163 height 19
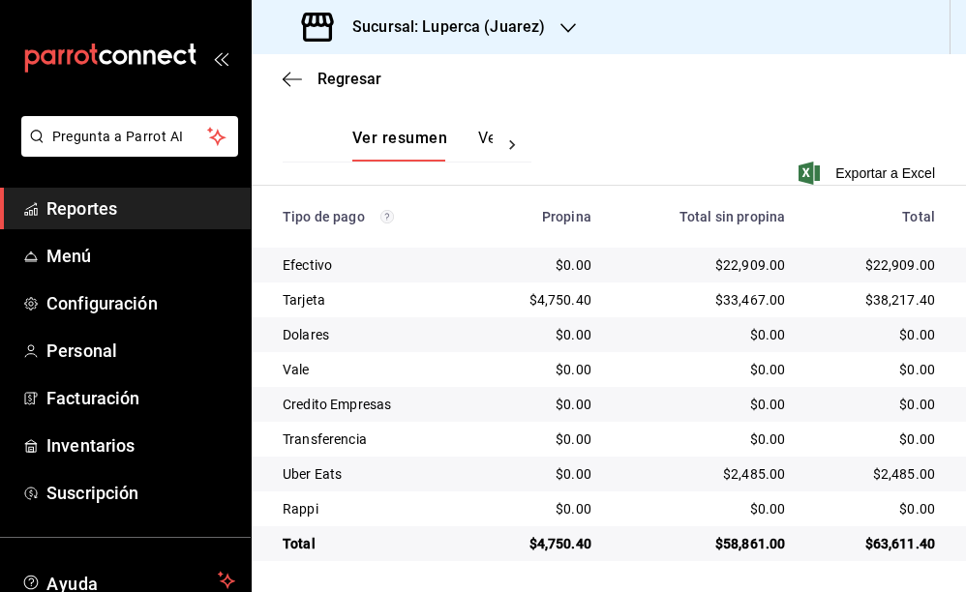
click at [747, 470] on div "$2,485.00" at bounding box center [703, 473] width 163 height 19
click at [562, 294] on div "$4,750.40" at bounding box center [541, 299] width 101 height 19
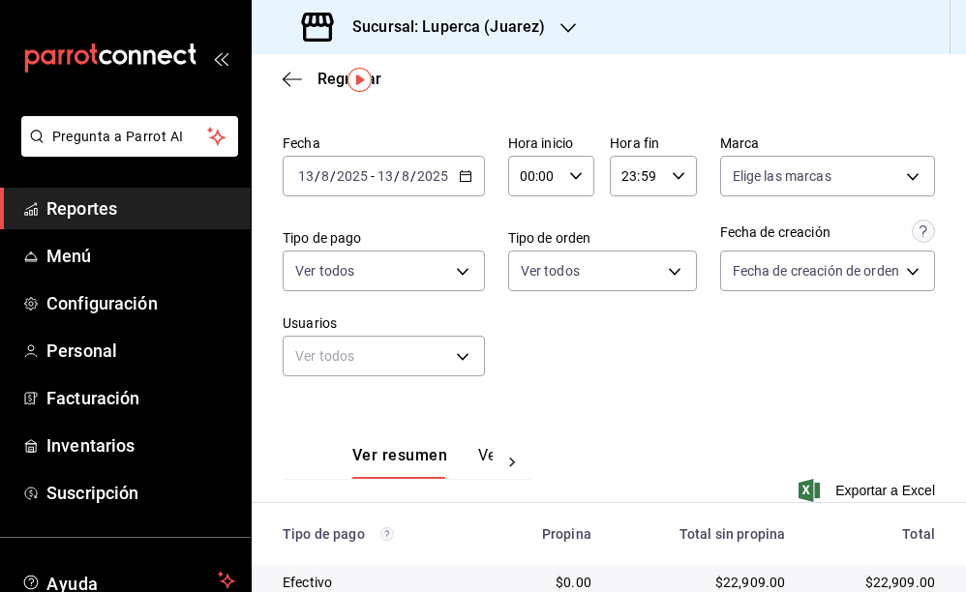
scroll to position [54, 0]
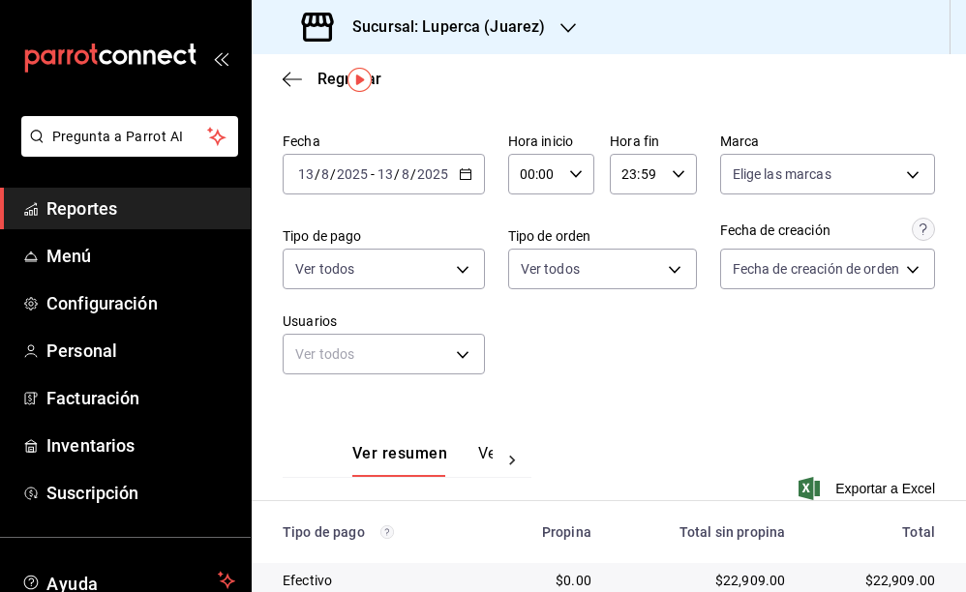
click at [464, 170] on \(Stroke\) "button" at bounding box center [466, 174] width 12 height 11
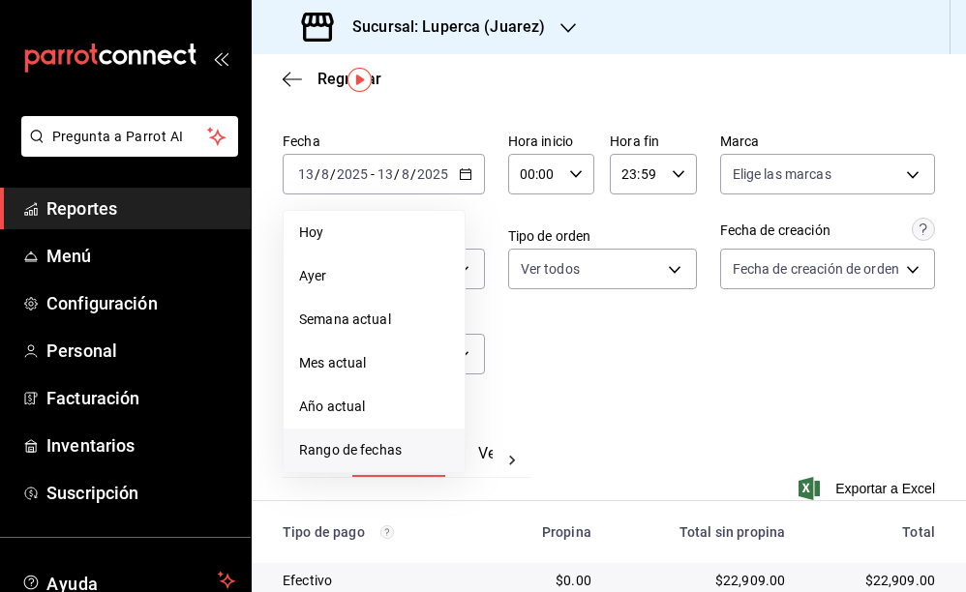
click at [383, 450] on span "Rango de fechas" at bounding box center [374, 450] width 150 height 20
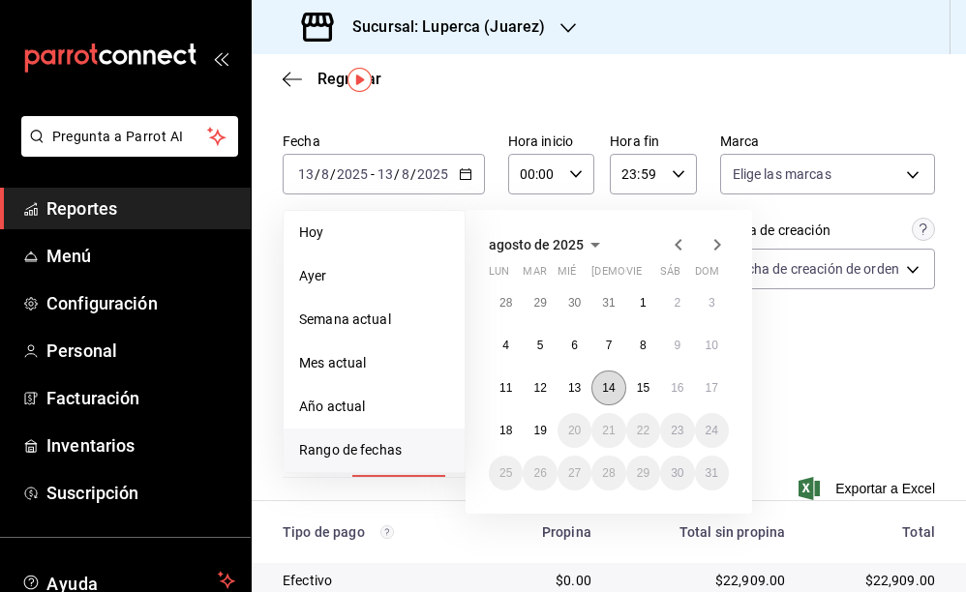
click at [613, 389] on abbr "14" at bounding box center [608, 388] width 13 height 14
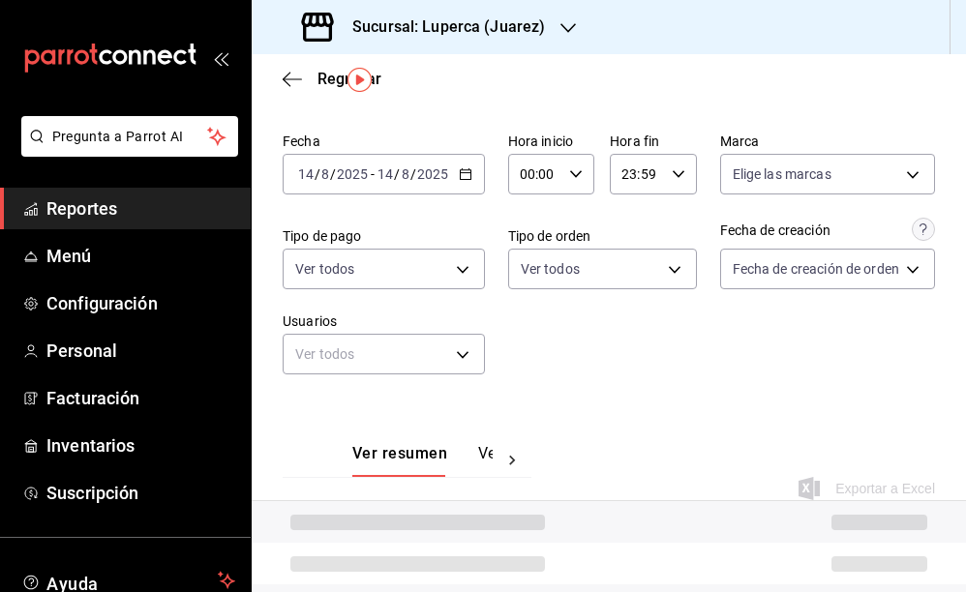
click at [613, 389] on div "Fecha [DATE] [DATE] - [DATE] [DATE] Hora inicio 00:00 Hora inicio Hora fin 23:5…" at bounding box center [609, 261] width 652 height 273
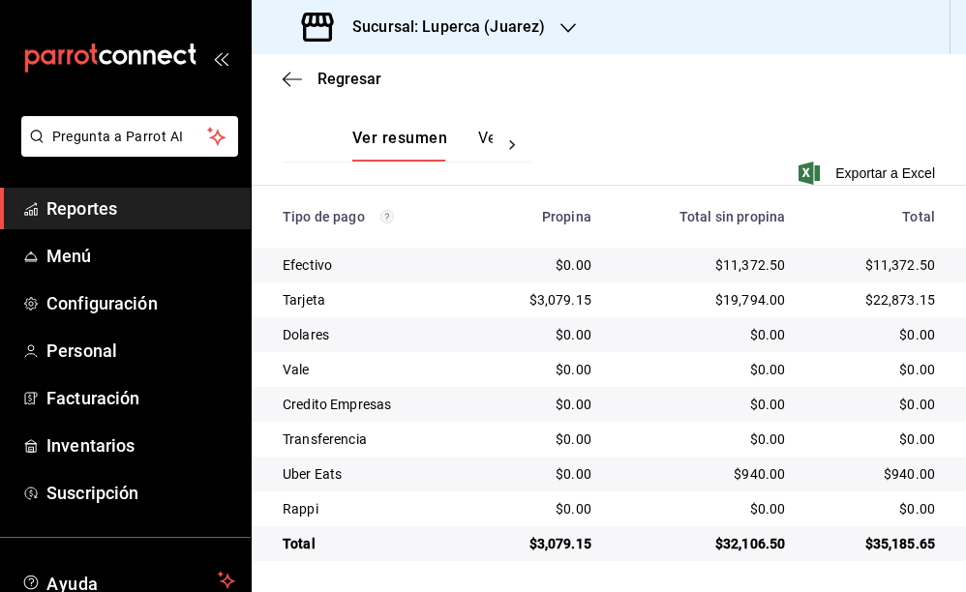
scroll to position [370, 0]
click at [755, 265] on div "$11,372.50" at bounding box center [703, 264] width 163 height 19
click at [747, 294] on div "$19,794.00" at bounding box center [703, 299] width 163 height 19
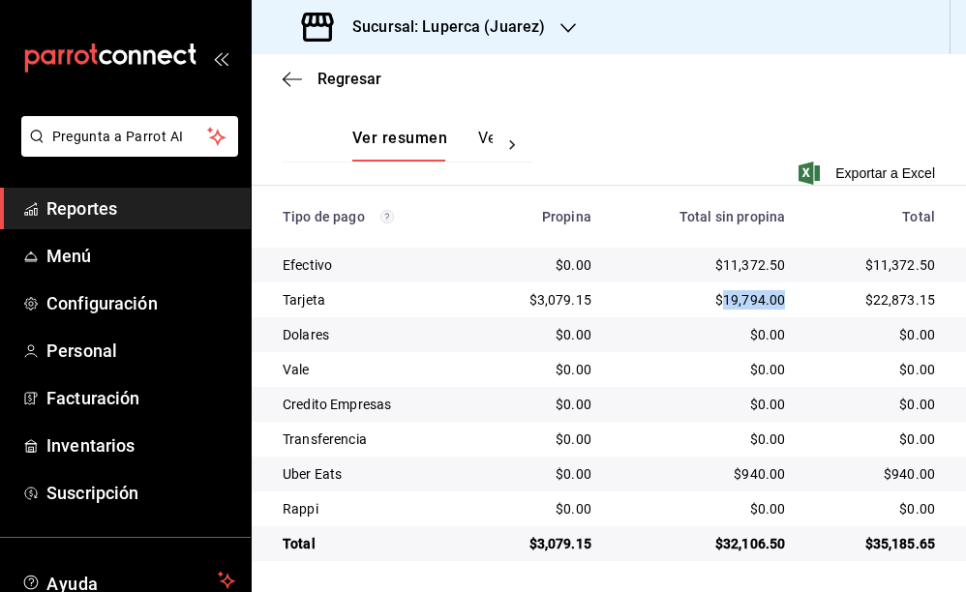
click at [751, 467] on div "$940.00" at bounding box center [703, 473] width 163 height 19
click at [564, 301] on div "$3,079.15" at bounding box center [541, 299] width 101 height 19
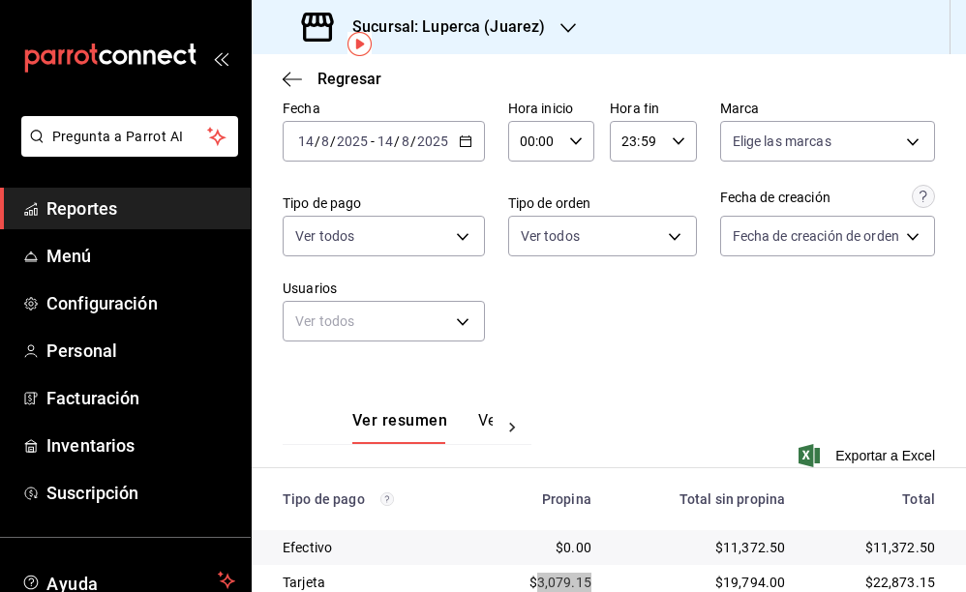
scroll to position [90, 0]
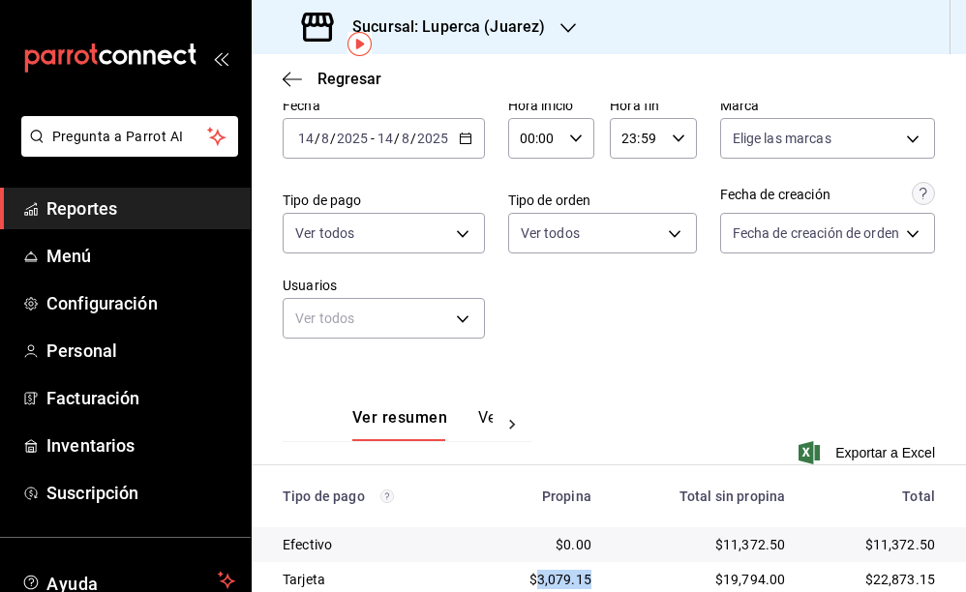
click at [469, 141] on \(Stroke\) "button" at bounding box center [466, 139] width 12 height 11
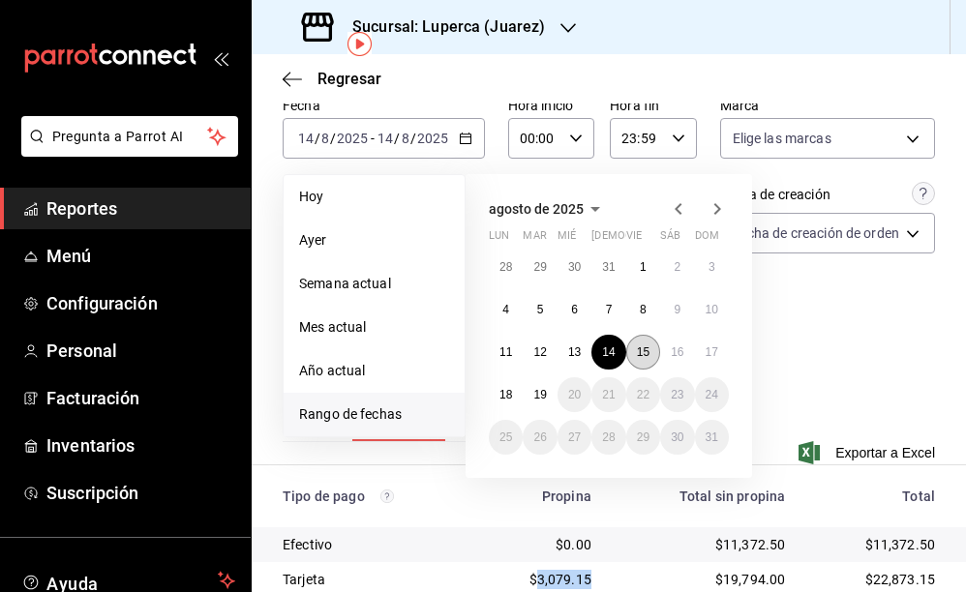
click at [648, 353] on abbr "15" at bounding box center [643, 352] width 13 height 14
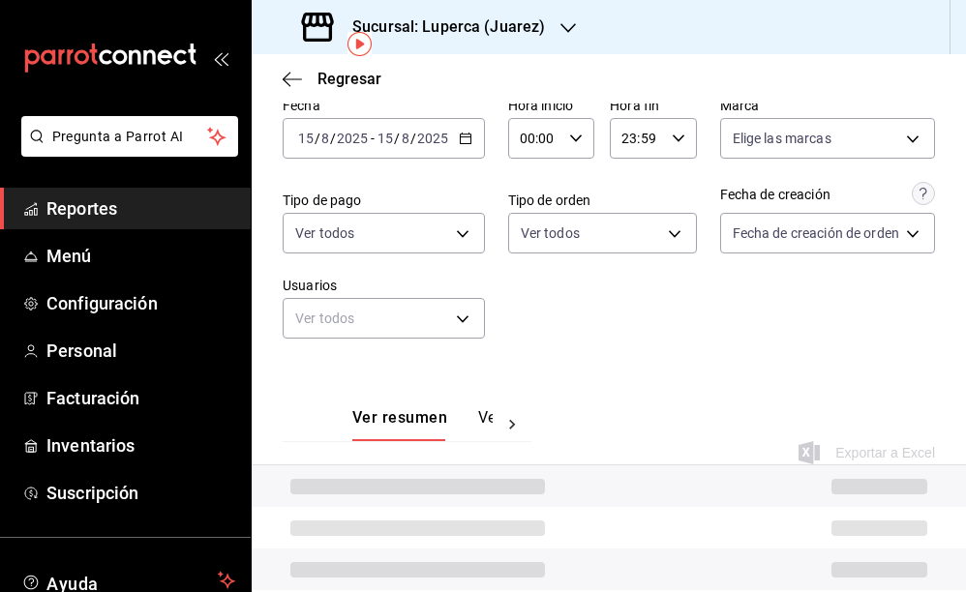
click at [648, 353] on div "Fecha 2025-08-15 15 / 8 / 2025 - 2025-08-15 15 / 8 / 2025 Hora inicio 00:00 Hor…" at bounding box center [609, 225] width 652 height 273
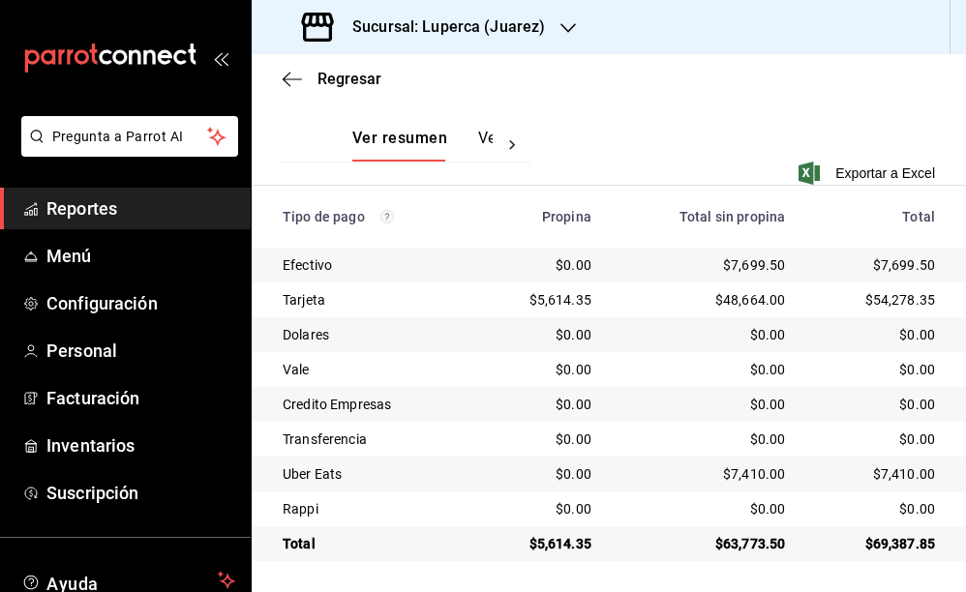
scroll to position [370, 0]
click at [748, 268] on div "$7,699.50" at bounding box center [703, 264] width 163 height 19
click at [756, 298] on div "$48,664.00" at bounding box center [703, 299] width 163 height 19
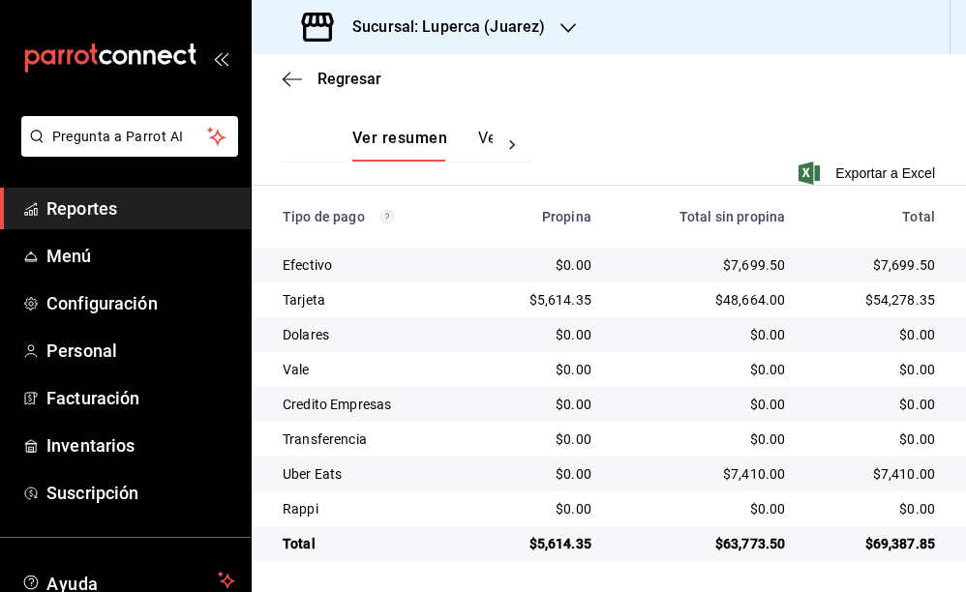
click at [751, 473] on div "$7,410.00" at bounding box center [703, 473] width 163 height 19
click at [564, 300] on div "$5,614.35" at bounding box center [541, 299] width 101 height 19
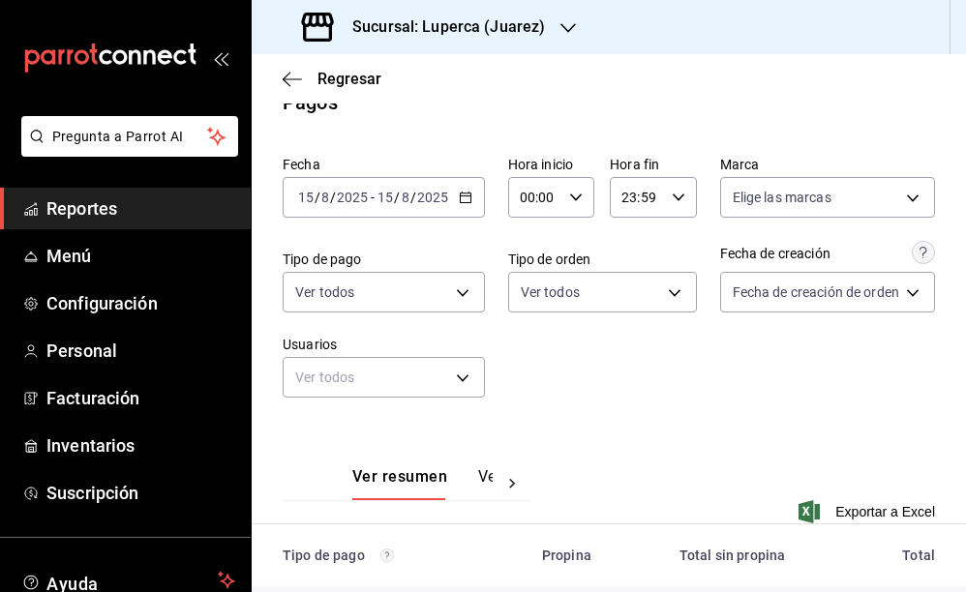
scroll to position [0, 0]
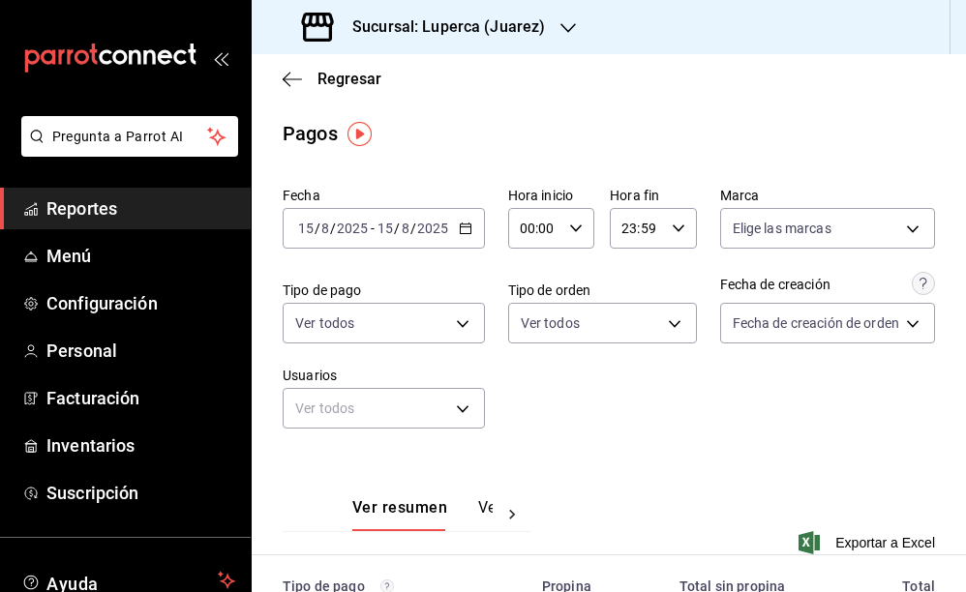
click at [471, 228] on div "2025-08-15 15 / 8 / 2025 - 2025-08-15 15 / 8 / 2025" at bounding box center [384, 228] width 202 height 41
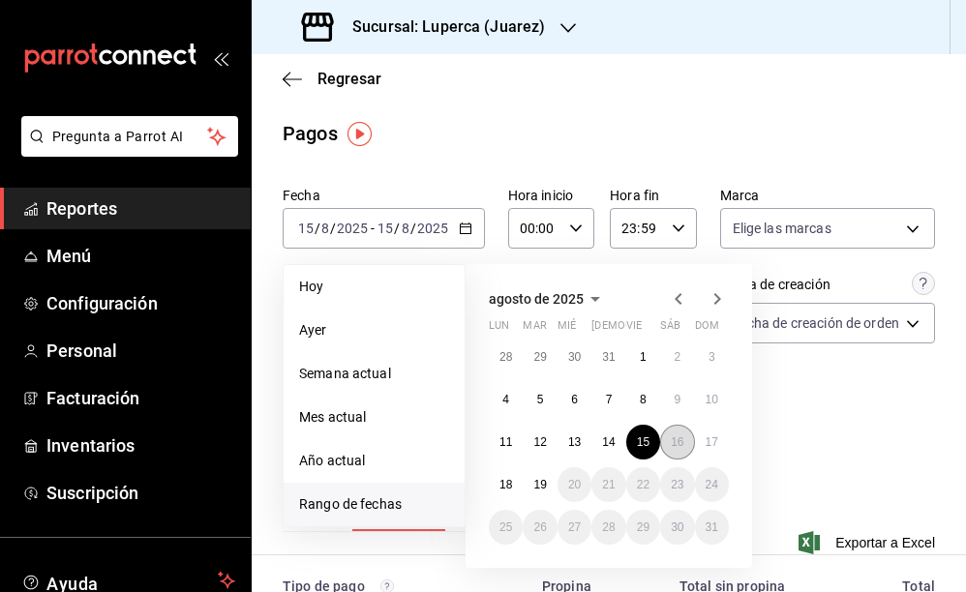
click at [692, 444] on button "16" at bounding box center [677, 442] width 34 height 35
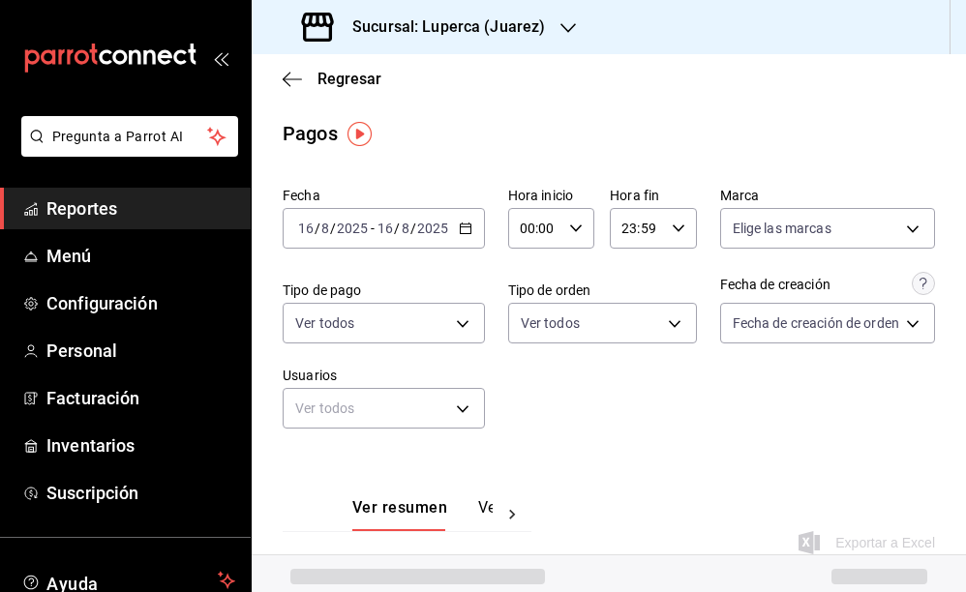
click at [732, 447] on div "Fecha 2025-08-16 16 / 8 / 2025 - 2025-08-16 16 / 8 / 2025 Hora inicio 00:00 Hor…" at bounding box center [609, 315] width 652 height 273
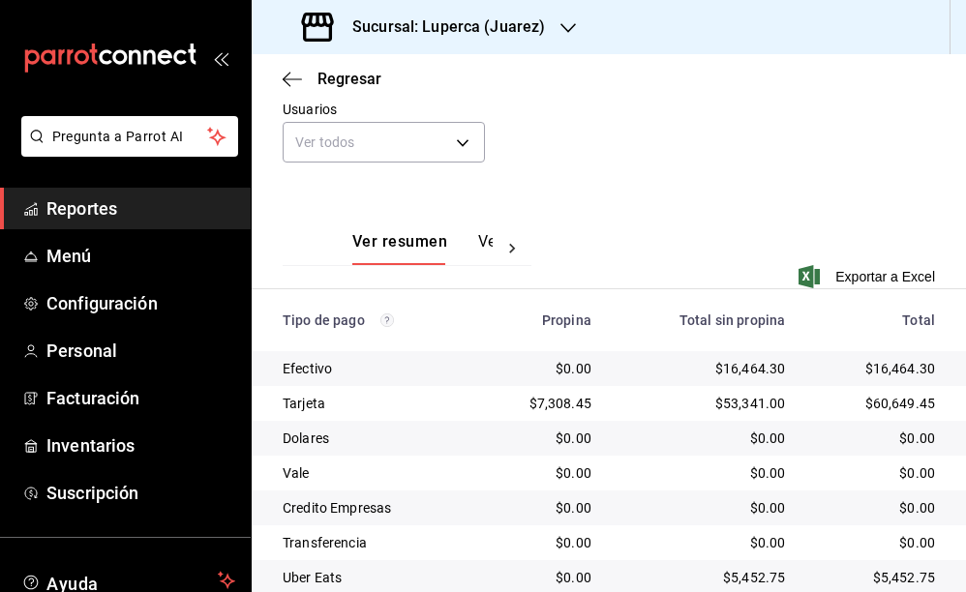
scroll to position [293, 0]
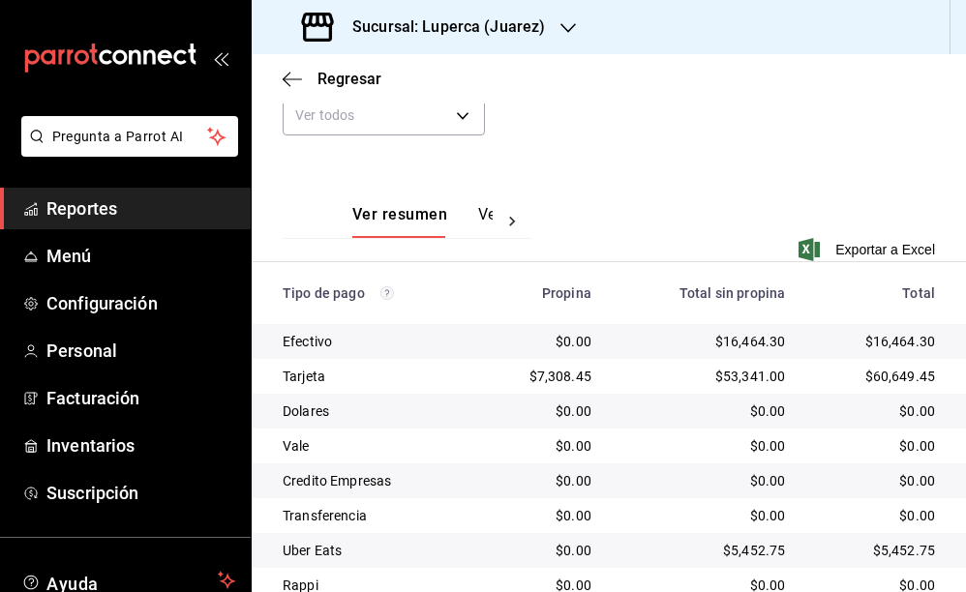
click at [749, 337] on div "$16,464.30" at bounding box center [703, 341] width 163 height 19
click at [744, 379] on div "$53,341.00" at bounding box center [703, 376] width 163 height 19
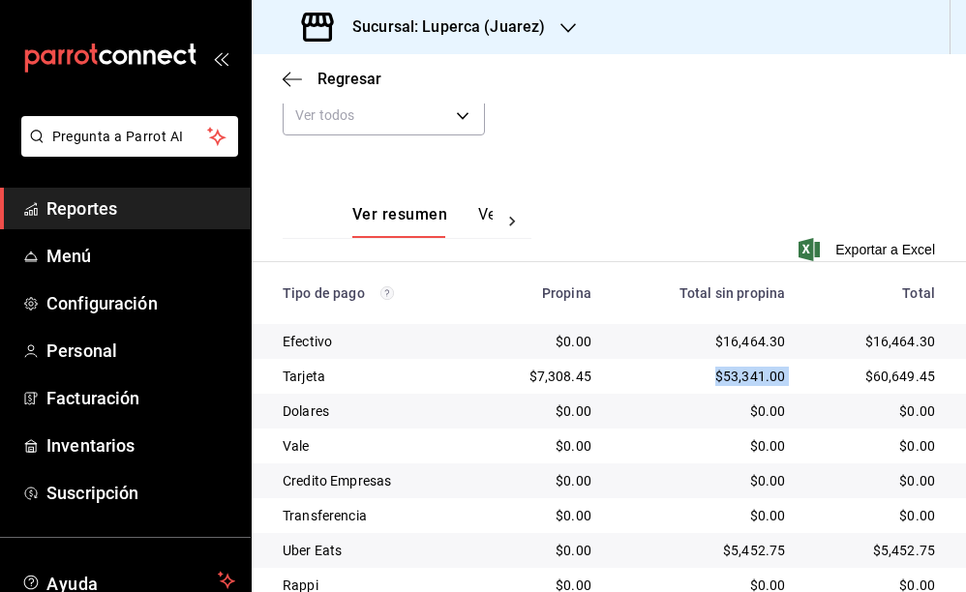
click at [744, 379] on div "$53,341.00" at bounding box center [703, 376] width 163 height 19
click at [736, 373] on div "$53,341.00" at bounding box center [703, 376] width 163 height 19
click at [730, 373] on div "$53,341.00" at bounding box center [703, 376] width 163 height 19
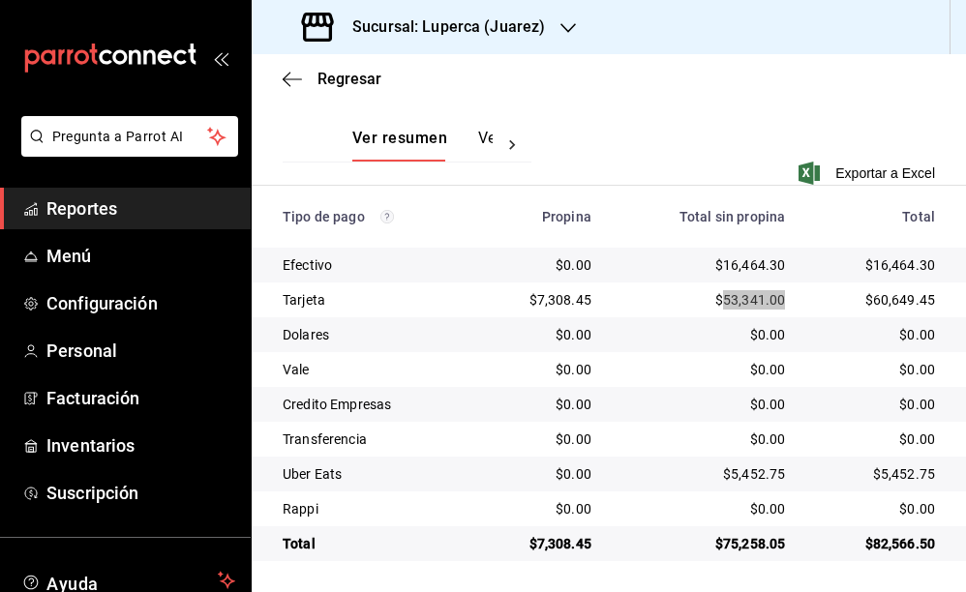
scroll to position [370, 0]
click at [754, 473] on div "$5,452.75" at bounding box center [703, 473] width 163 height 19
click at [566, 301] on div "$7,308.45" at bounding box center [541, 299] width 101 height 19
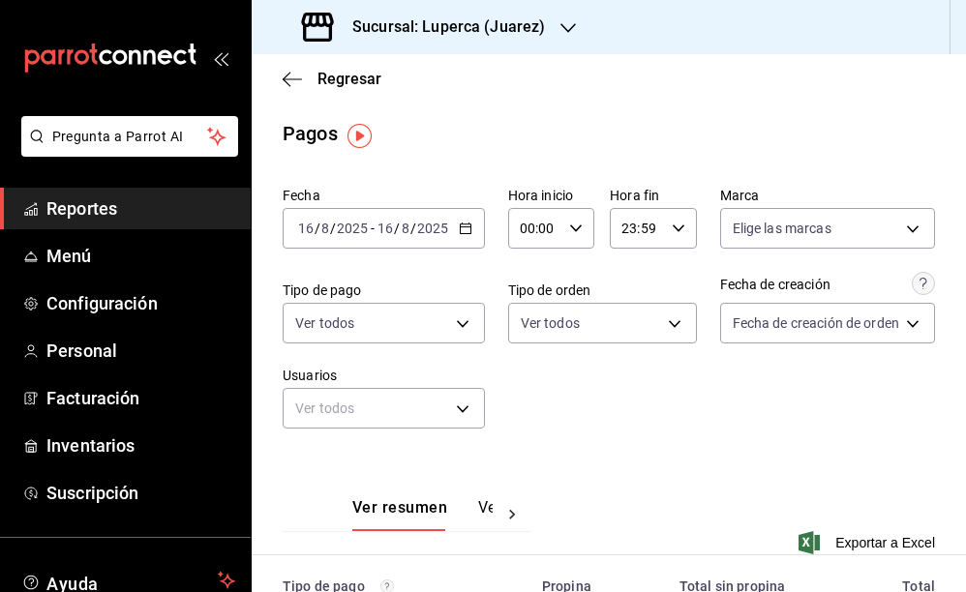
scroll to position [0, 0]
click at [473, 230] on div "2025-08-16 16 / 8 / 2025 - 2025-08-16 16 / 8 / 2025" at bounding box center [384, 228] width 202 height 41
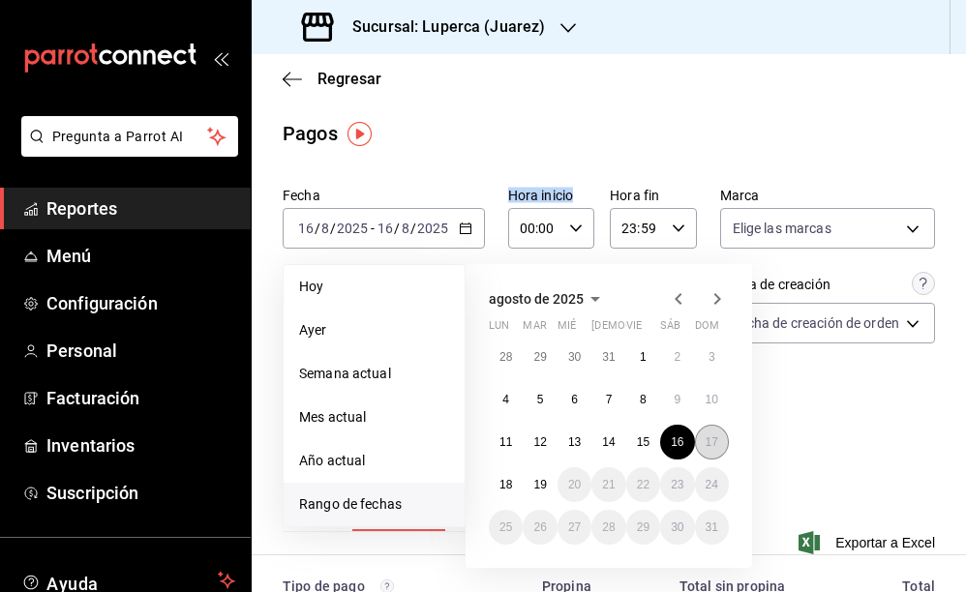
click at [712, 432] on button "17" at bounding box center [712, 442] width 34 height 35
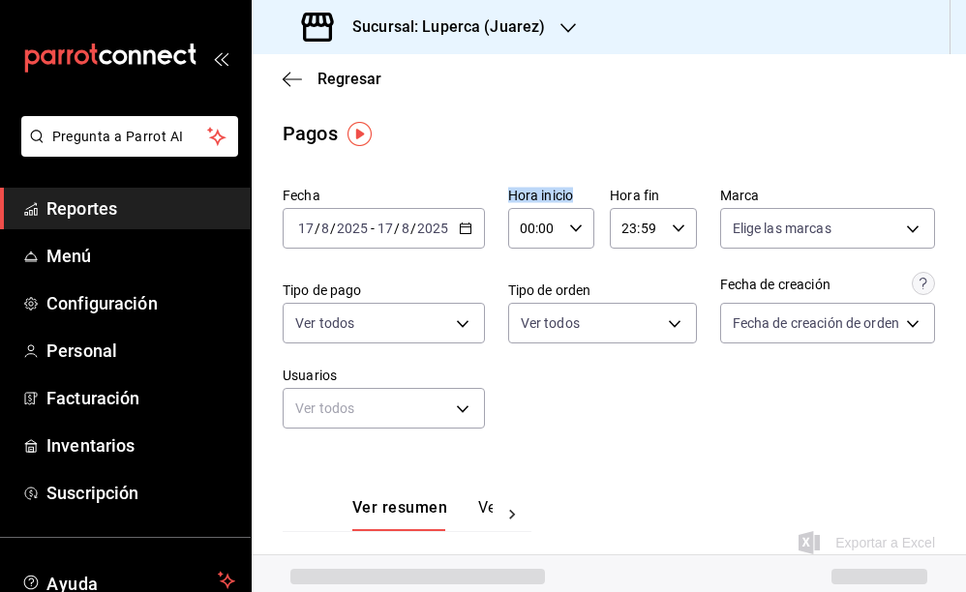
click at [712, 432] on div "Fecha 2025-08-17 17 / 8 / 2025 - 2025-08-17 17 / 8 / 2025 Hora inicio 00:00 Hor…" at bounding box center [609, 315] width 652 height 273
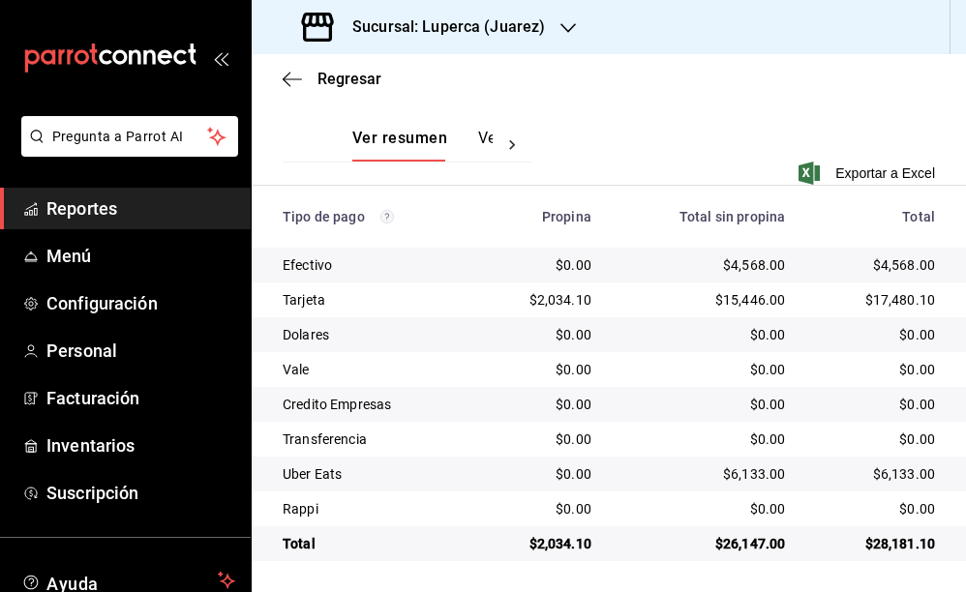
scroll to position [370, 0]
click at [747, 268] on div "$4,568.00" at bounding box center [703, 264] width 163 height 19
click at [743, 298] on div "$15,446.00" at bounding box center [703, 299] width 163 height 19
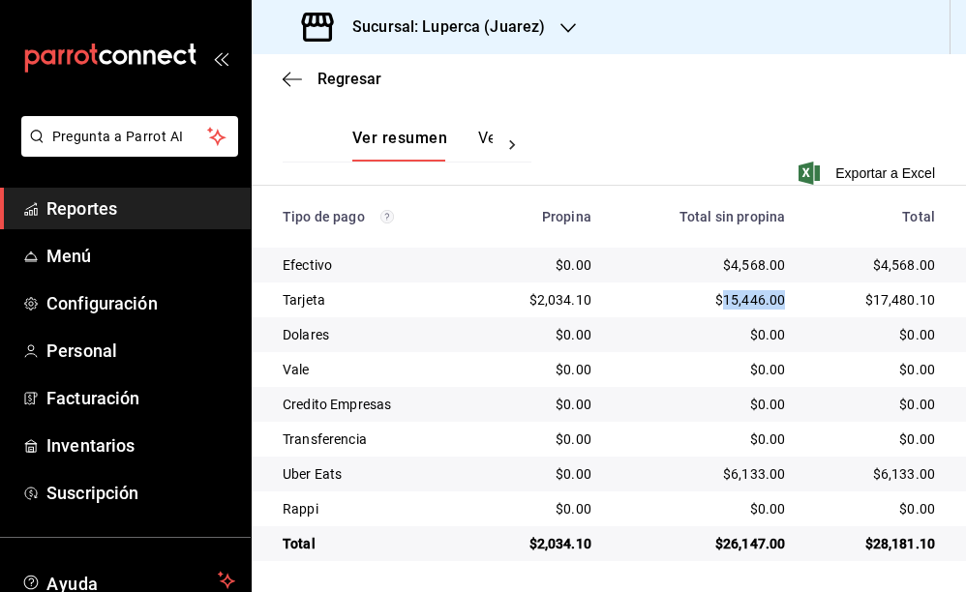
click at [753, 472] on div "$6,133.00" at bounding box center [703, 473] width 163 height 19
click at [552, 304] on div "$2,034.10" at bounding box center [541, 299] width 101 height 19
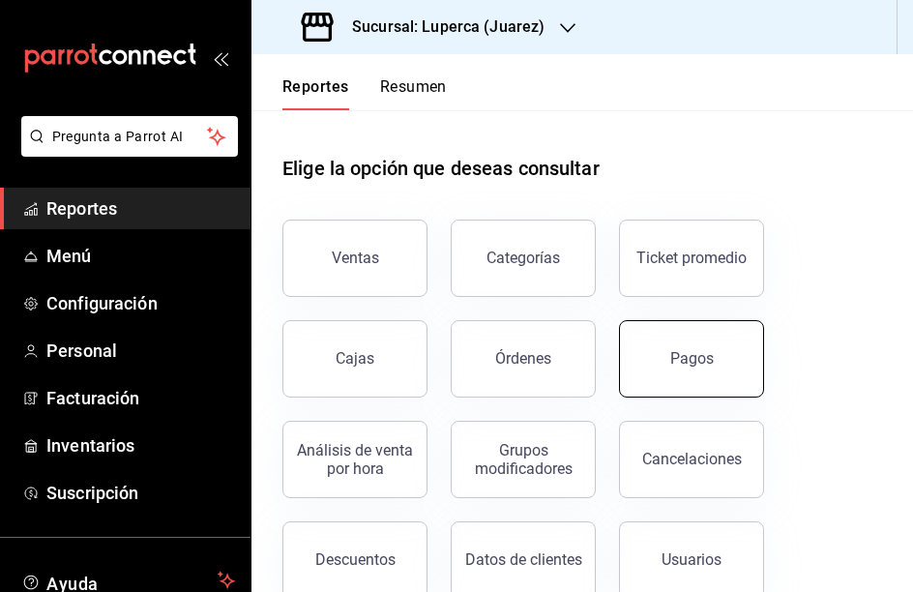
click at [679, 363] on div "Pagos" at bounding box center [693, 358] width 44 height 18
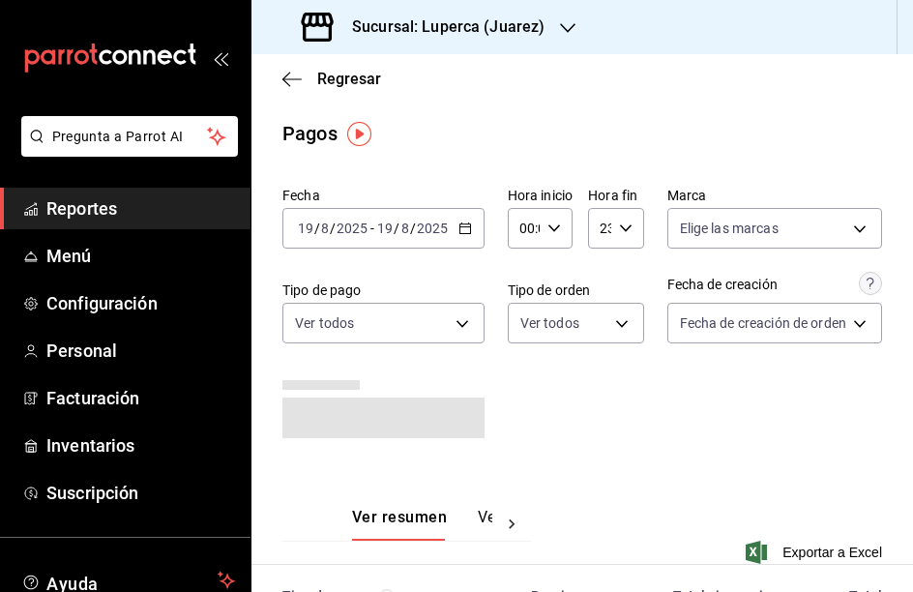
click at [464, 221] on div "2025-08-19 19 / 8 / 2025 - 2025-08-19 19 / 8 / 2025" at bounding box center [384, 228] width 202 height 41
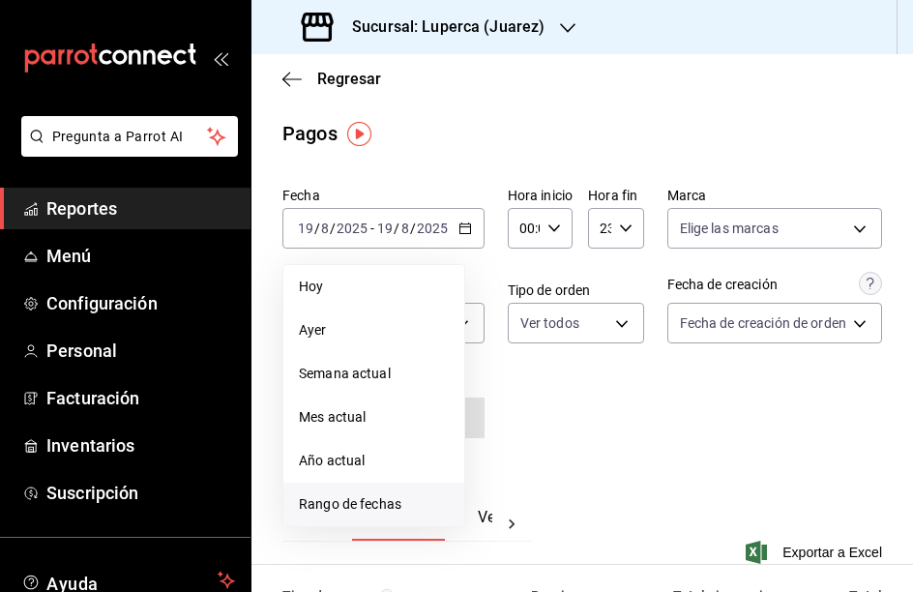
click at [382, 507] on span "Rango de fechas" at bounding box center [374, 504] width 150 height 20
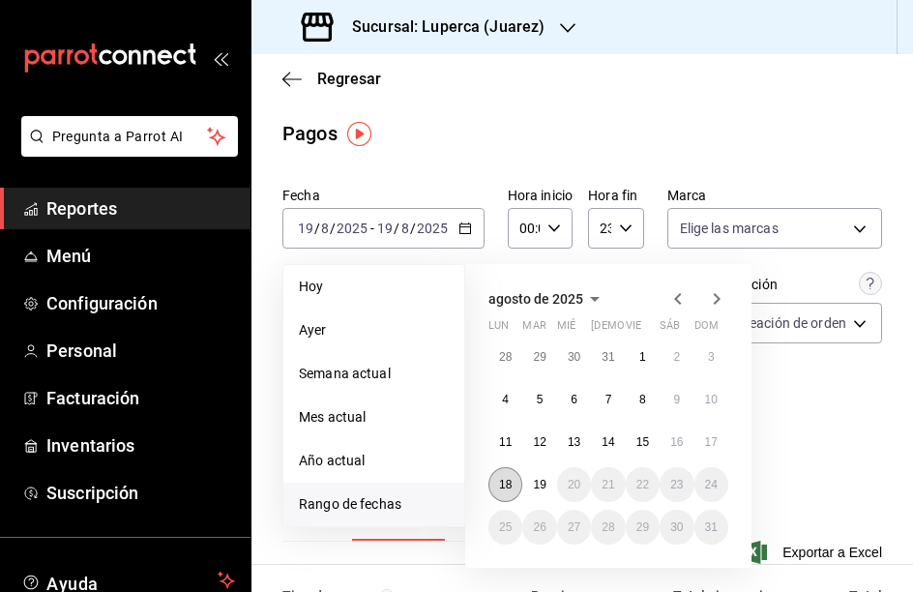
click at [514, 483] on button "18" at bounding box center [506, 484] width 34 height 35
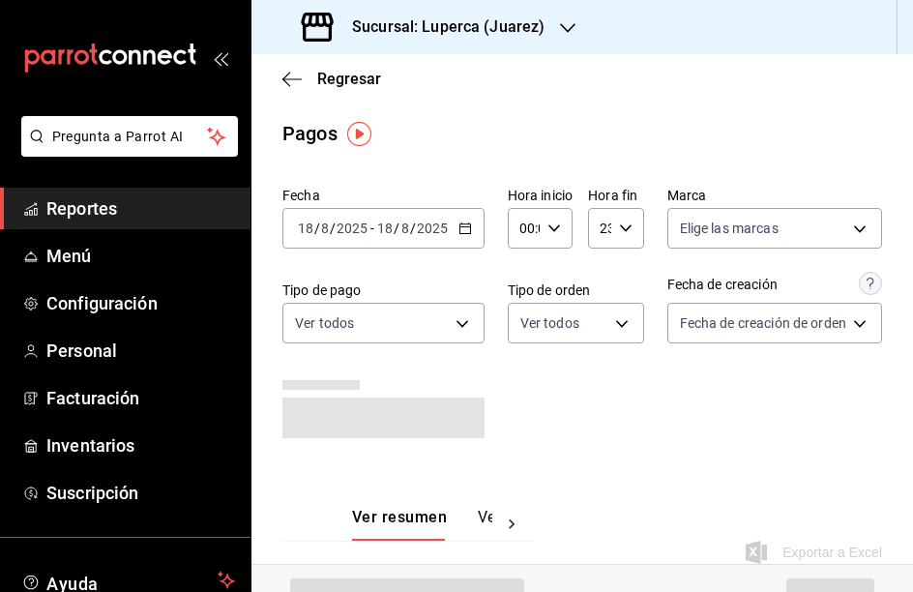
click at [608, 464] on div "Ver resumen Ver pagos Exportar a Excel" at bounding box center [583, 525] width 662 height 126
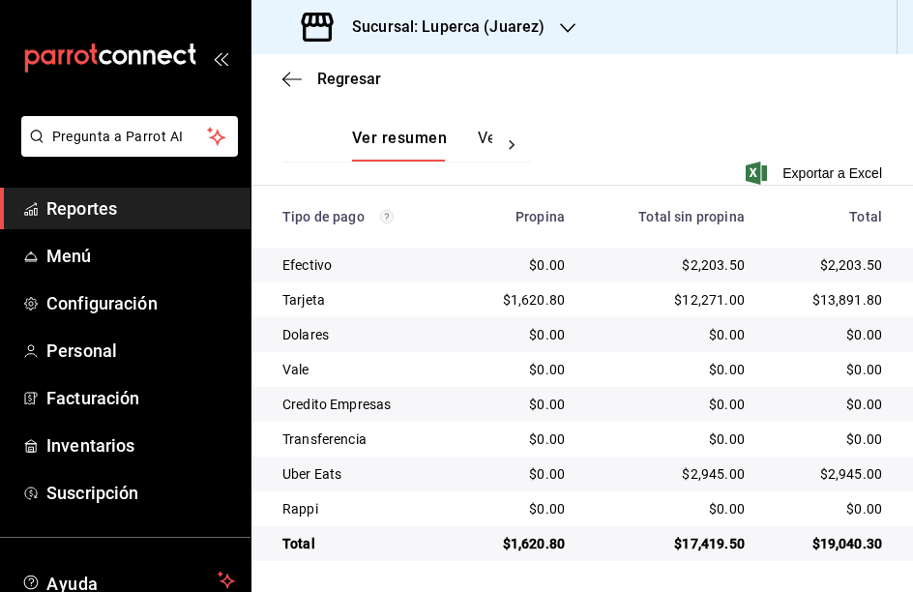
scroll to position [379, 0]
click at [704, 267] on div "$2,203.50" at bounding box center [670, 264] width 149 height 19
copy div "2,203.50"
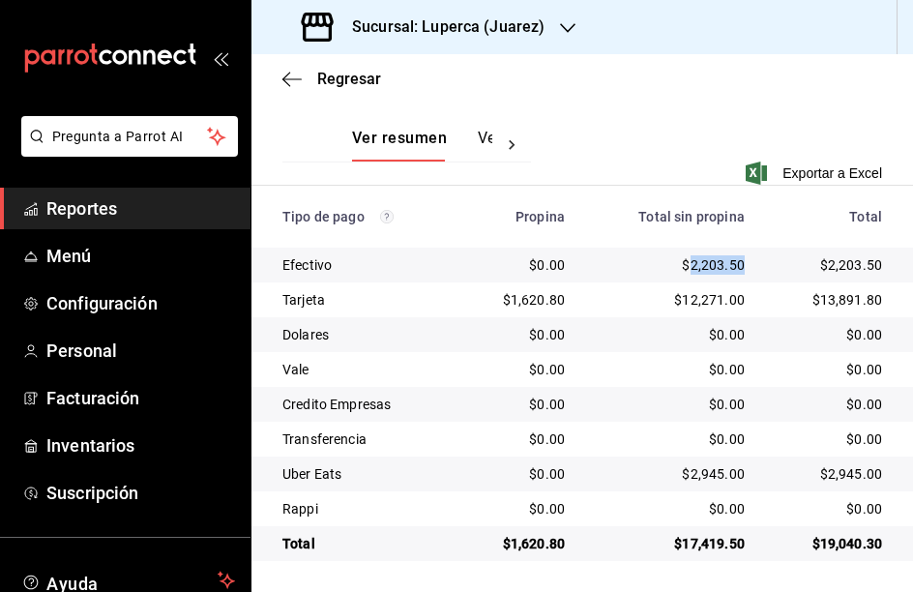
click at [705, 291] on div "$12,271.00" at bounding box center [670, 299] width 149 height 19
copy div "12,271.00"
click at [539, 306] on div "$1,620.80" at bounding box center [519, 299] width 91 height 19
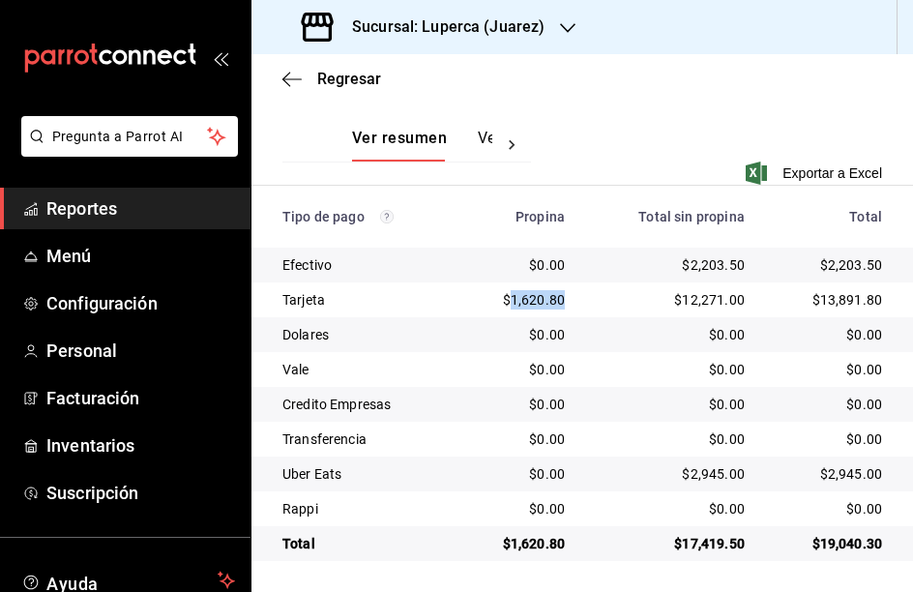
copy div "1,620.80"
click at [713, 474] on div "$2,945.00" at bounding box center [670, 473] width 149 height 19
copy div "2,945.00"
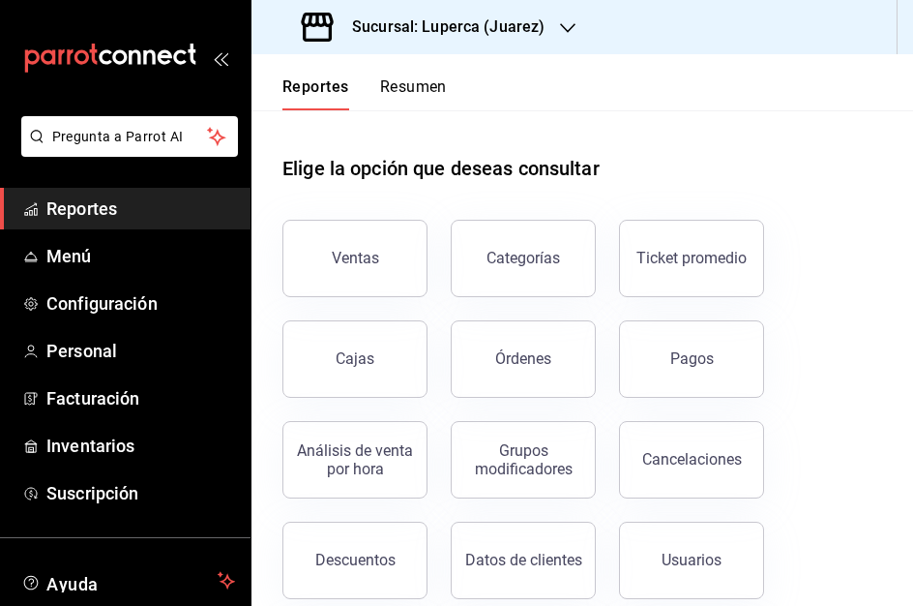
click at [720, 350] on button "Pagos" at bounding box center [691, 358] width 145 height 77
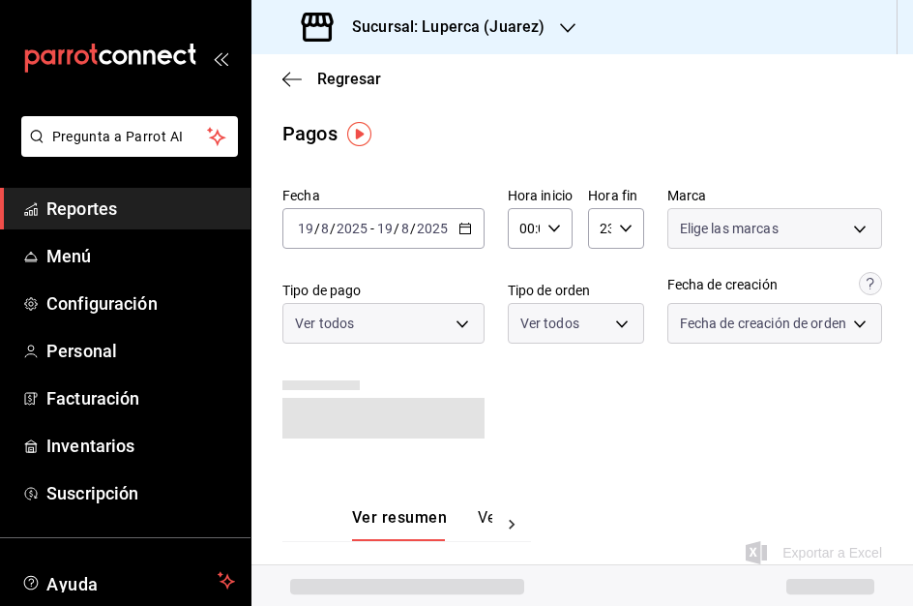
click at [458, 26] on h3 "Sucursal: Luperca (Juarez)" at bounding box center [441, 26] width 208 height 23
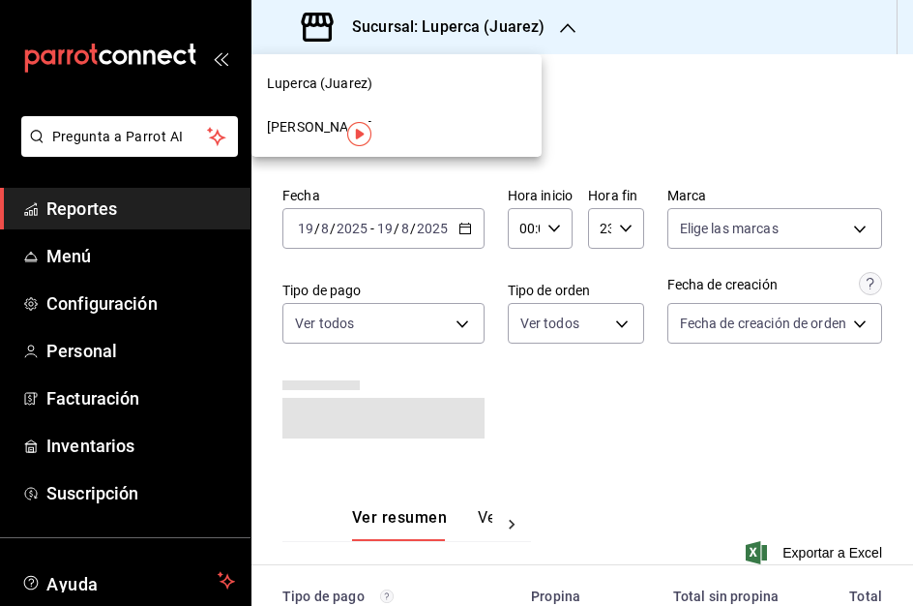
click at [305, 136] on span "[PERSON_NAME]" at bounding box center [319, 127] width 105 height 20
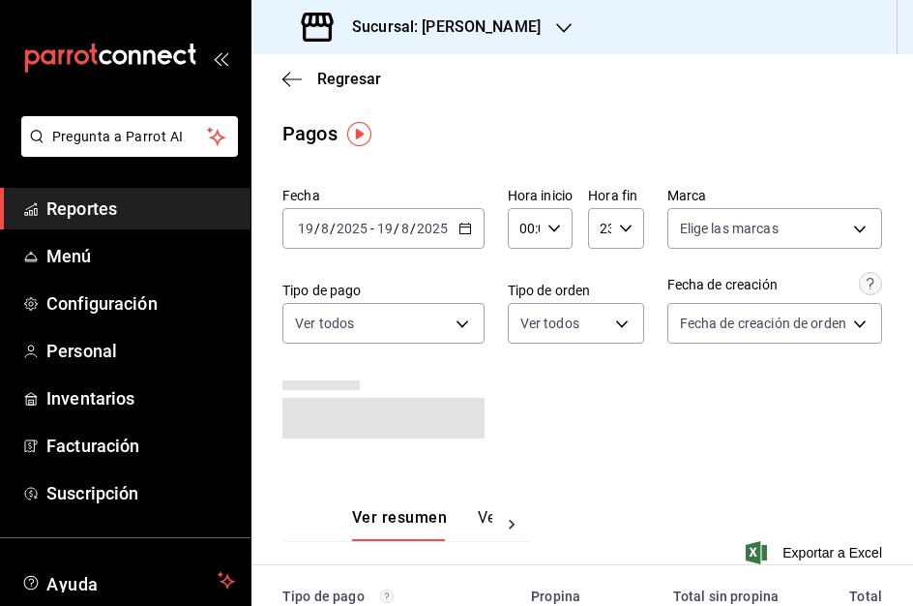
click at [464, 234] on div "[DATE] [DATE] - [DATE] [DATE]" at bounding box center [384, 228] width 202 height 41
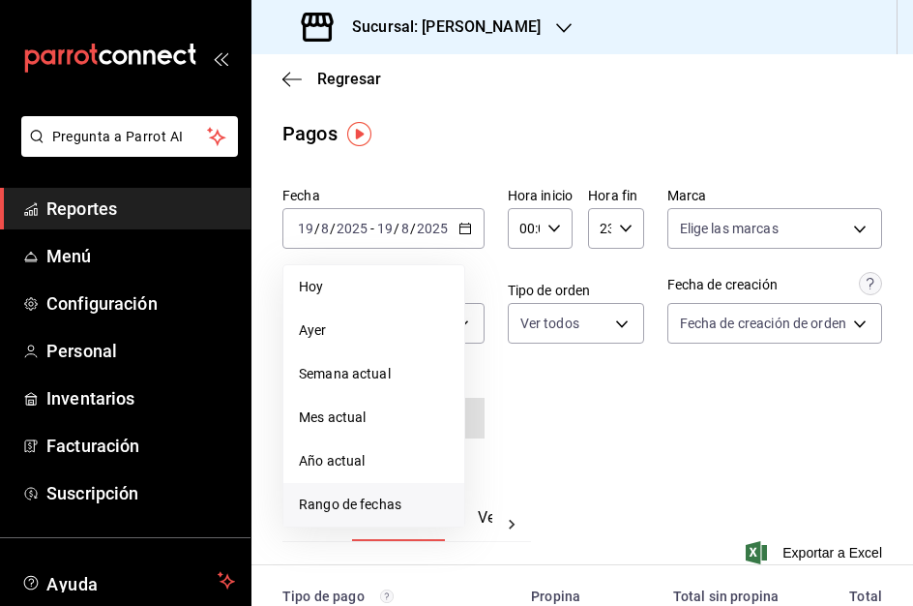
click at [375, 515] on li "Rango de fechas" at bounding box center [373, 505] width 181 height 44
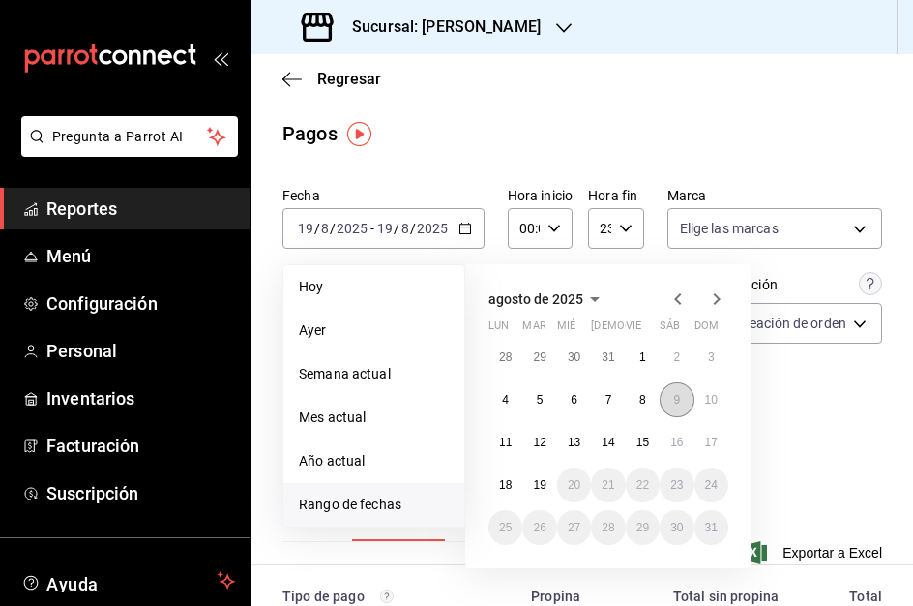
click at [678, 402] on abbr "9" at bounding box center [676, 400] width 7 height 14
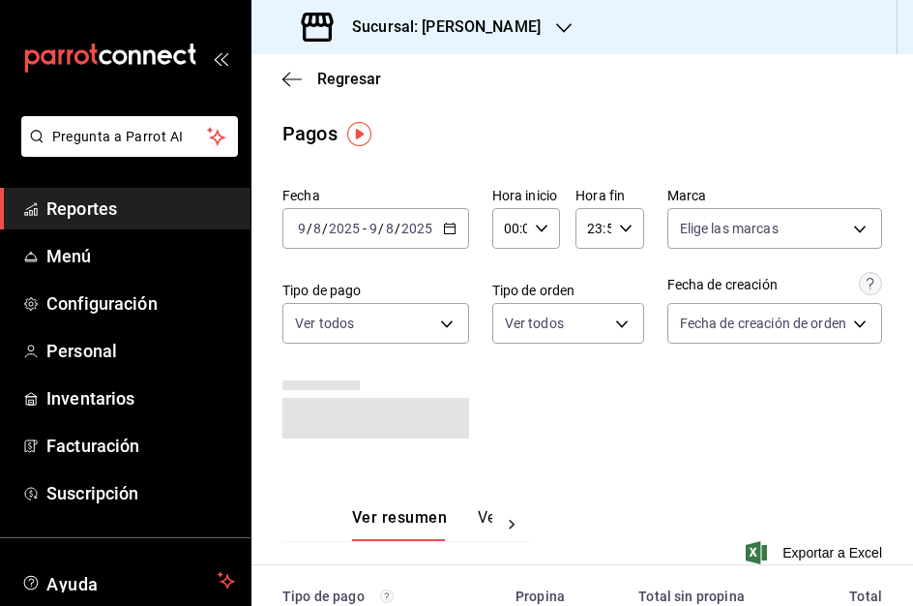
click at [678, 402] on div "Fecha [DATE] [DATE] - [DATE] [DATE] Hora inicio 00:00 Hora inicio Hora fin 23:5…" at bounding box center [583, 320] width 600 height 283
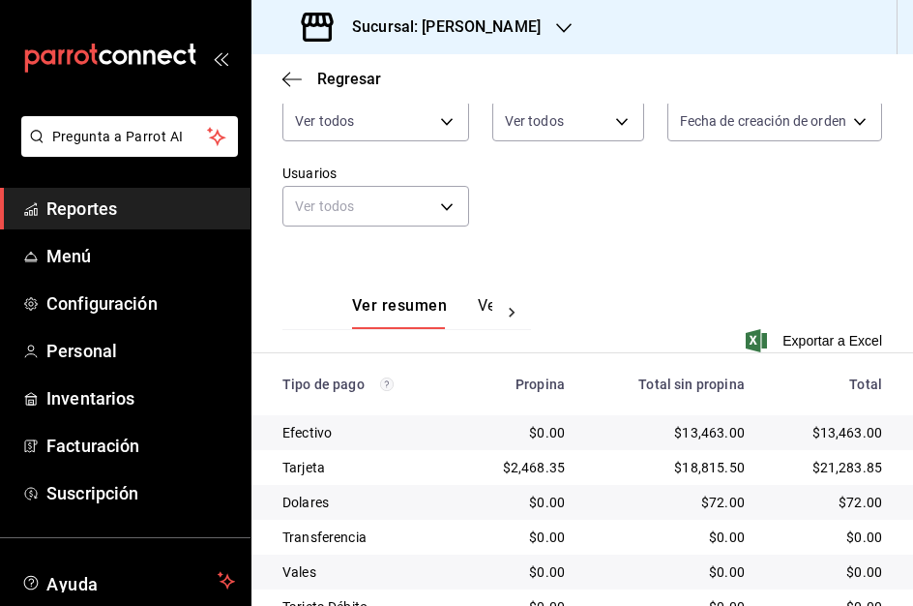
scroll to position [203, 0]
click at [482, 306] on button "Ver pagos" at bounding box center [514, 311] width 73 height 33
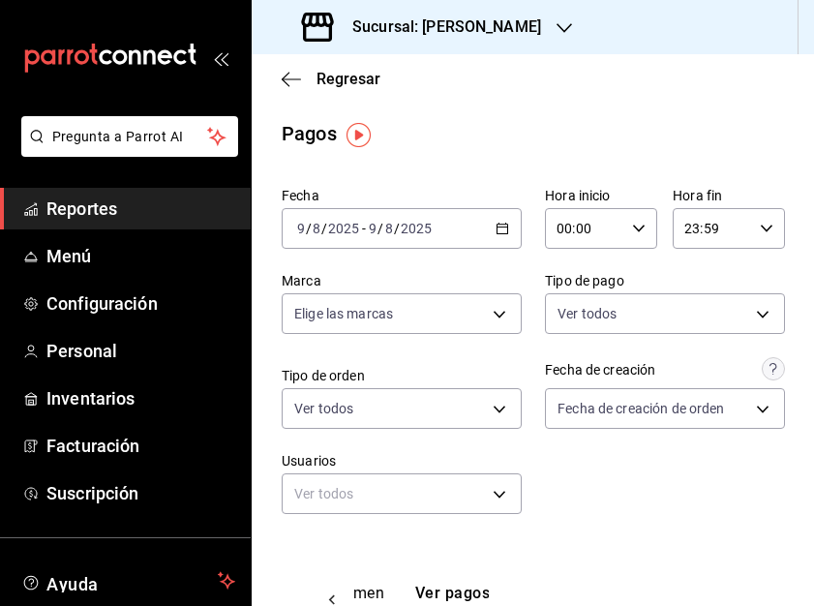
scroll to position [0, 1]
click at [509, 232] on icon "button" at bounding box center [502, 229] width 14 height 14
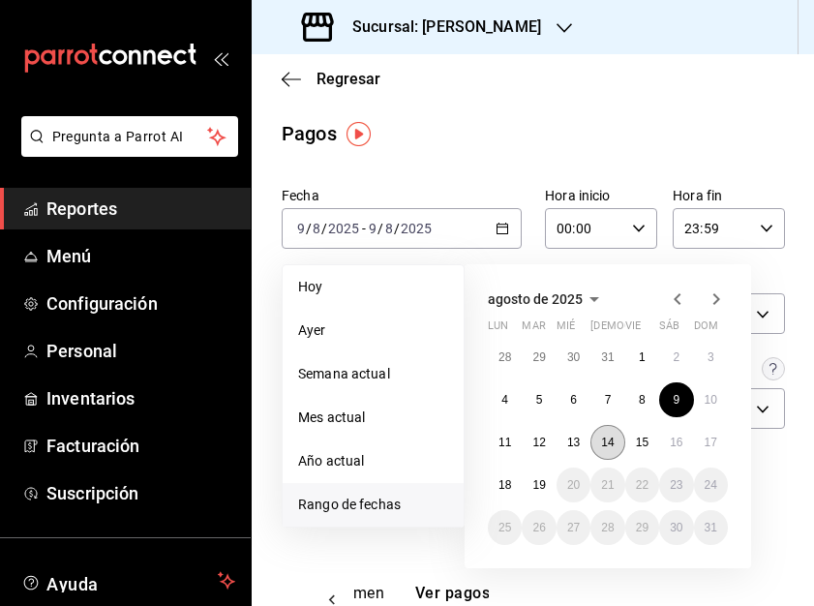
click at [605, 443] on abbr "14" at bounding box center [607, 442] width 13 height 14
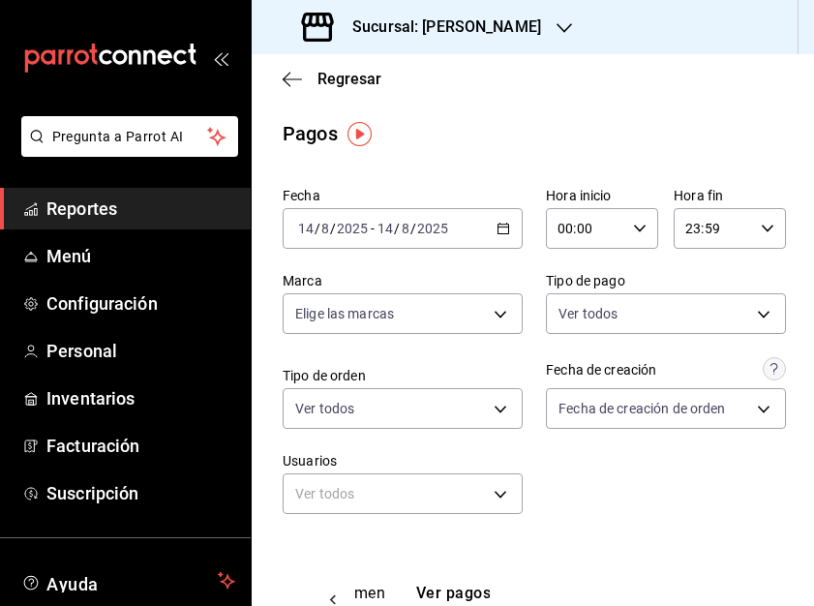
click at [605, 443] on div "Fecha [DATE] [DATE] - [DATE] [DATE] Hora inicio 00:00 Hora inicio Hora fin 23:5…" at bounding box center [533, 358] width 500 height 358
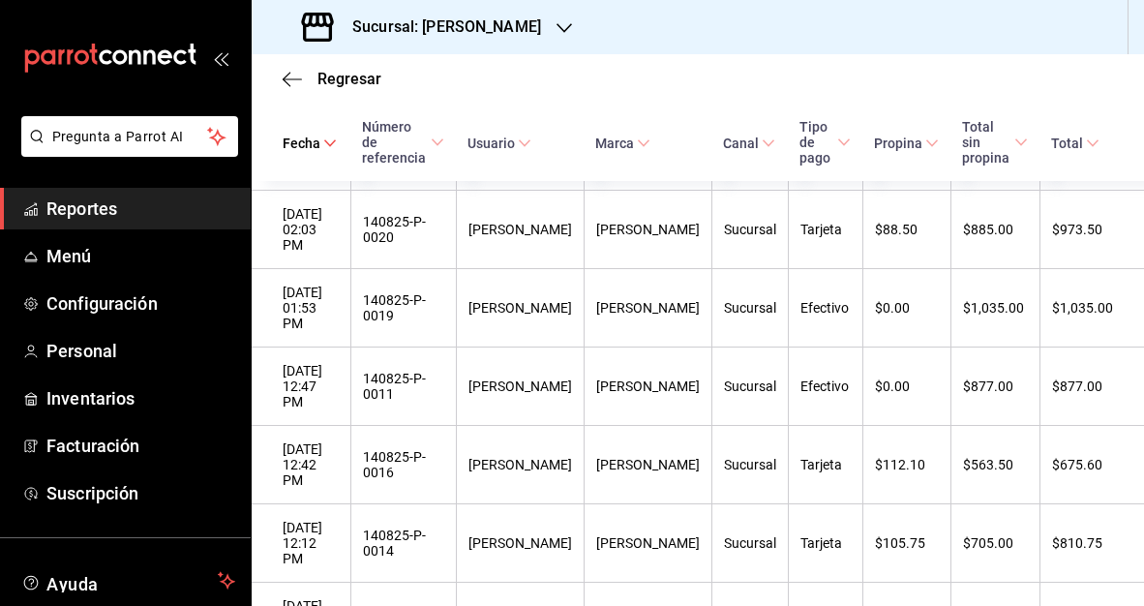
scroll to position [2012, 0]
